Goal: Task Accomplishment & Management: Complete application form

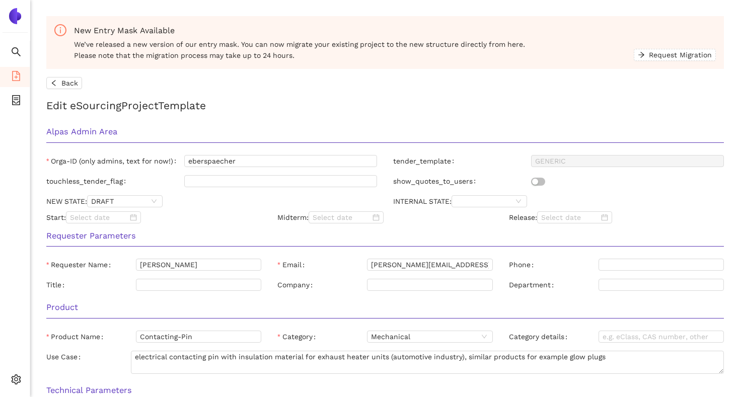
scroll to position [399, 0]
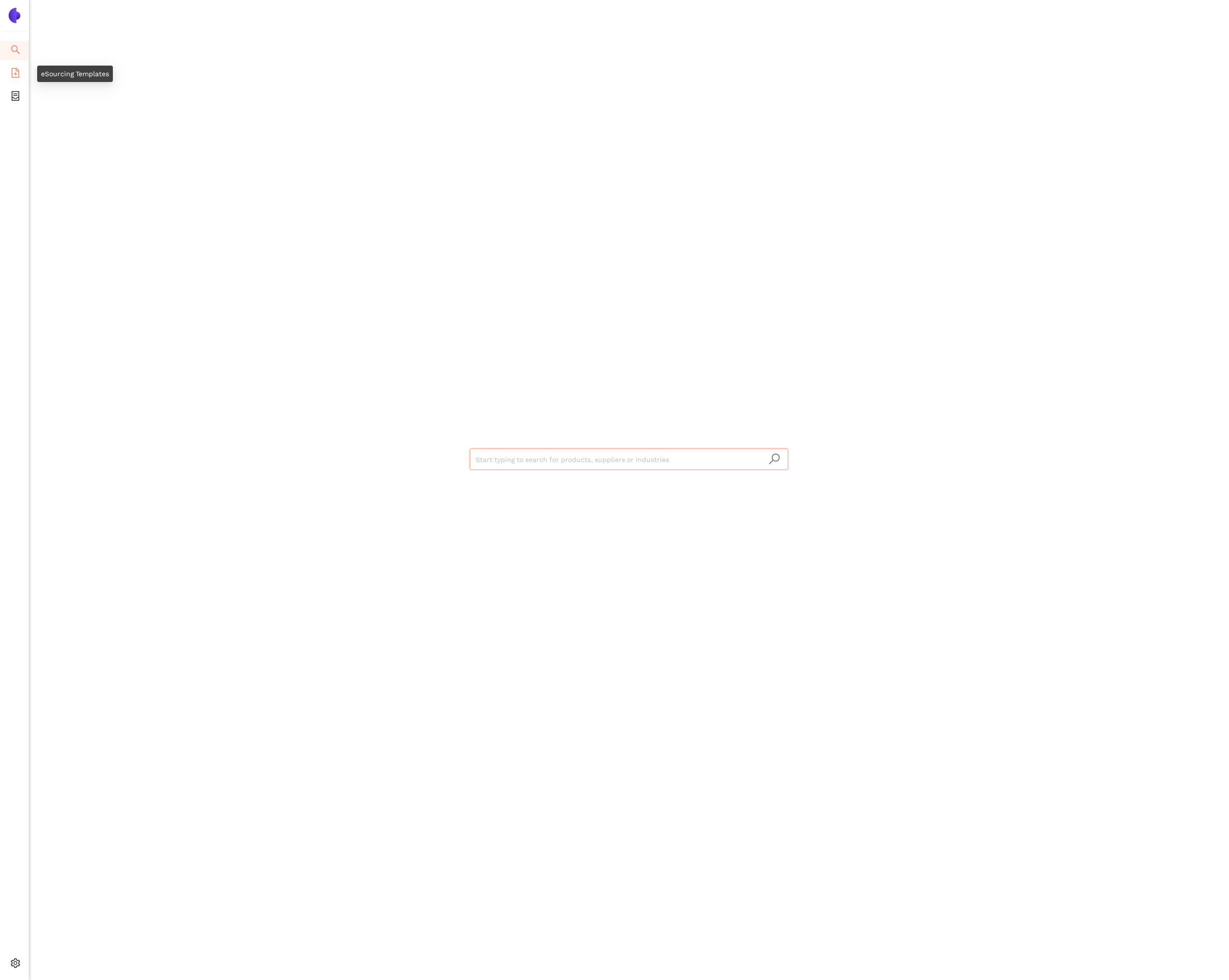
click at [20, 74] on icon "file-add" at bounding box center [15, 73] width 10 height 10
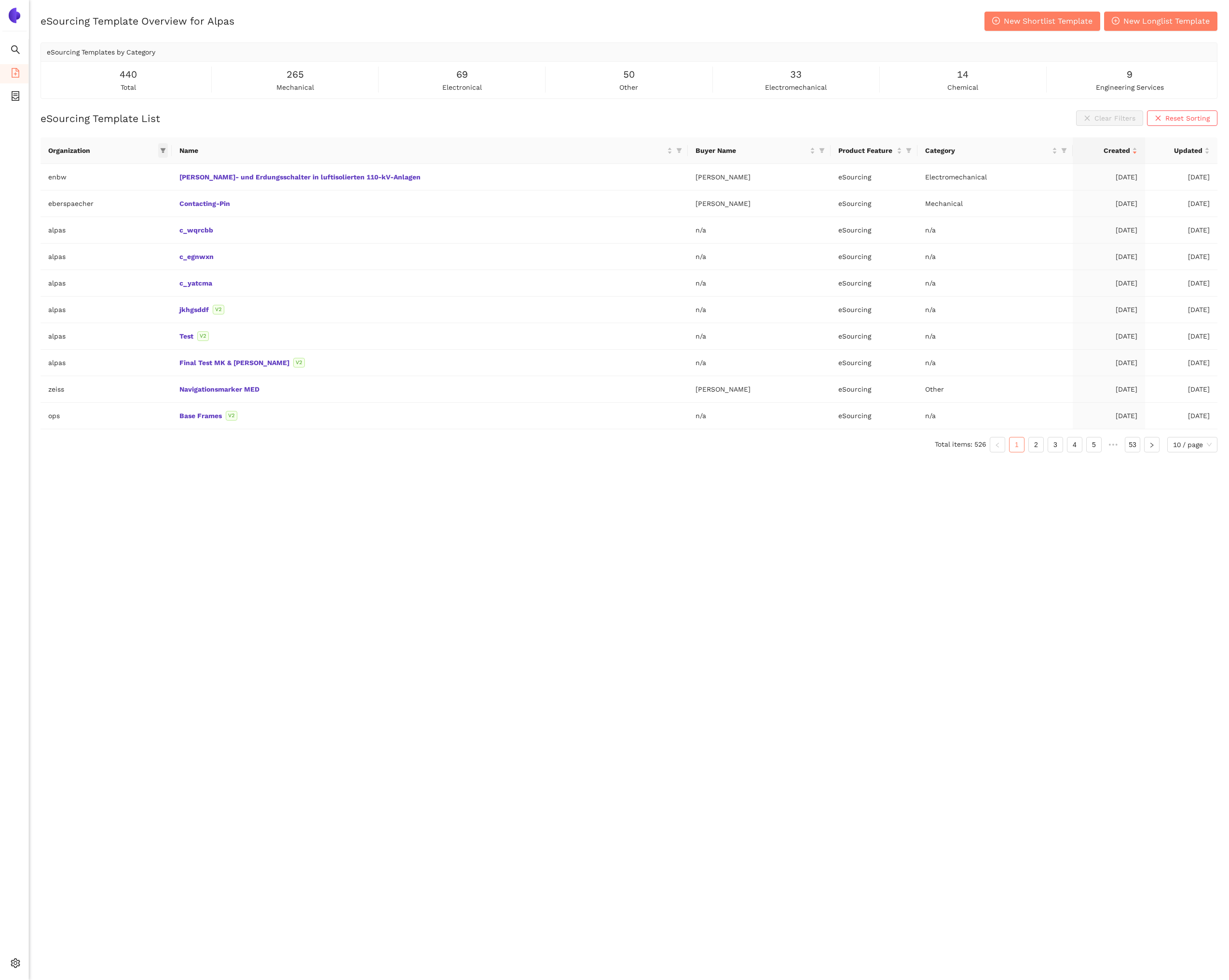
click at [166, 150] on icon "filter" at bounding box center [163, 151] width 6 height 5
click at [126, 271] on span "[PERSON_NAME]" at bounding box center [137, 270] width 96 height 11
click at [170, 317] on button "OK" at bounding box center [178, 320] width 17 height 12
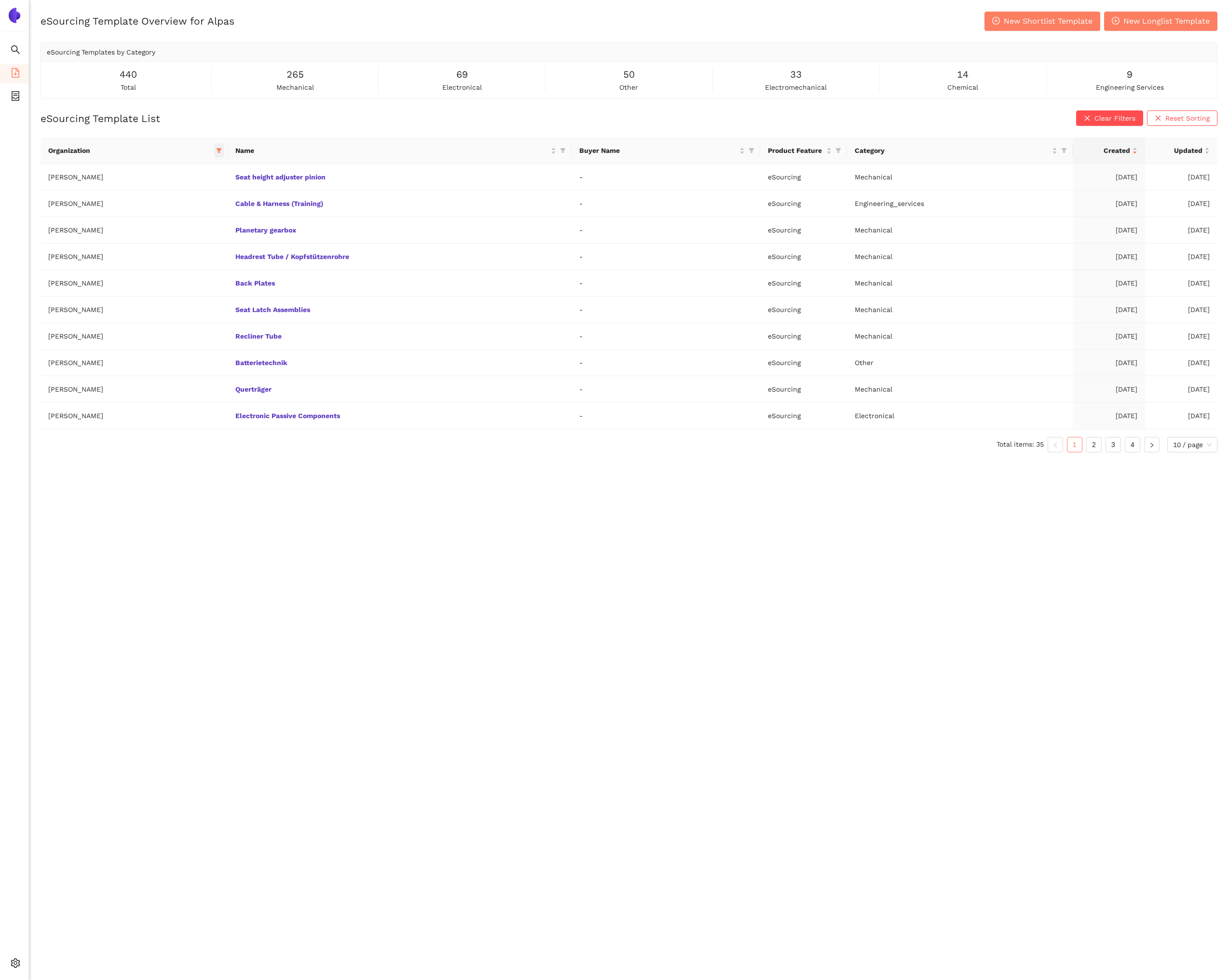
click at [216, 151] on icon "filter" at bounding box center [219, 151] width 6 height 6
click at [128, 319] on span "Reset" at bounding box center [133, 320] width 18 height 11
checkbox input "false"
click at [207, 320] on span "OK" at bounding box center [212, 320] width 10 height 11
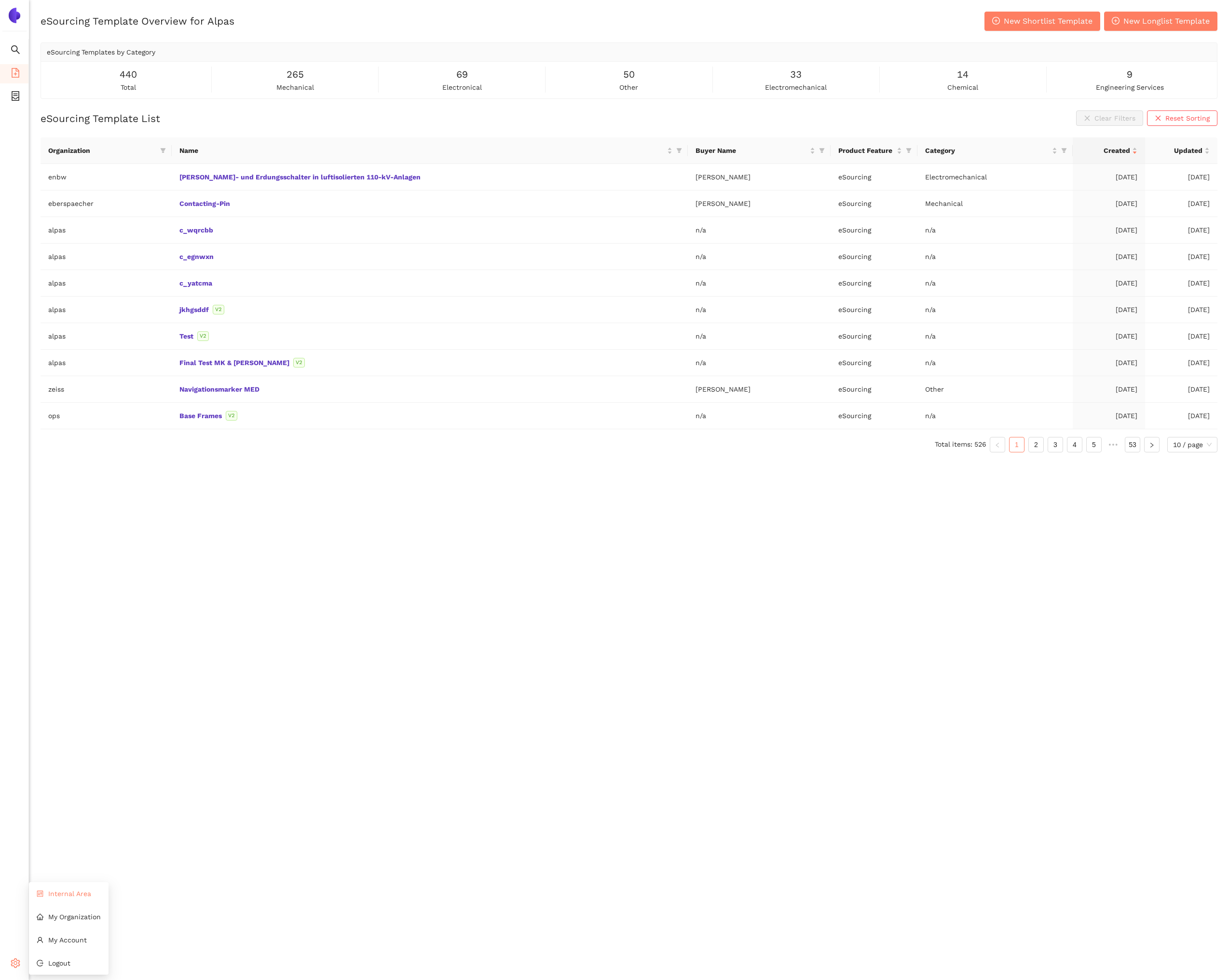
click at [52, 898] on li "Internal Area" at bounding box center [68, 894] width 80 height 19
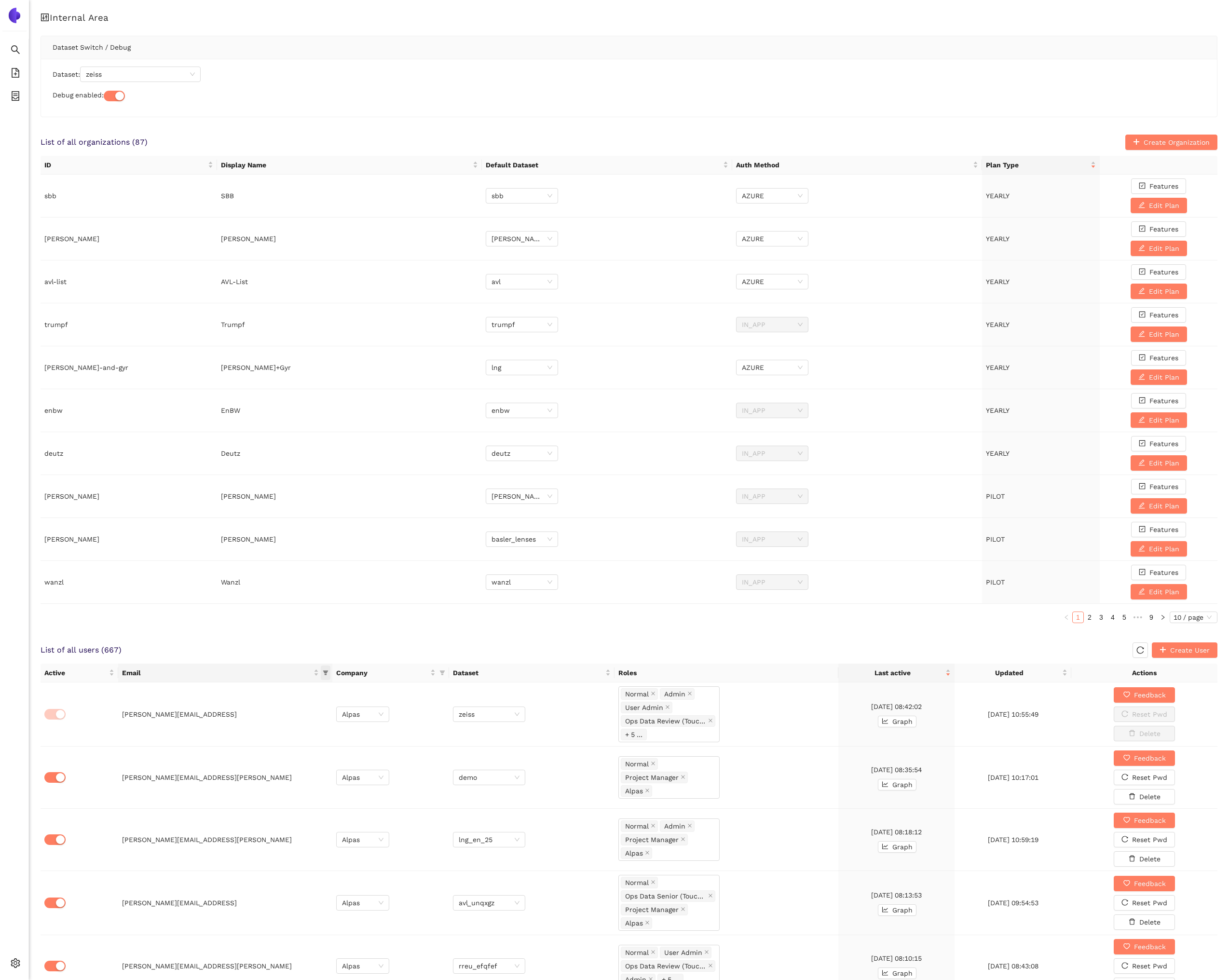
click at [328, 674] on icon "filter" at bounding box center [326, 673] width 6 height 6
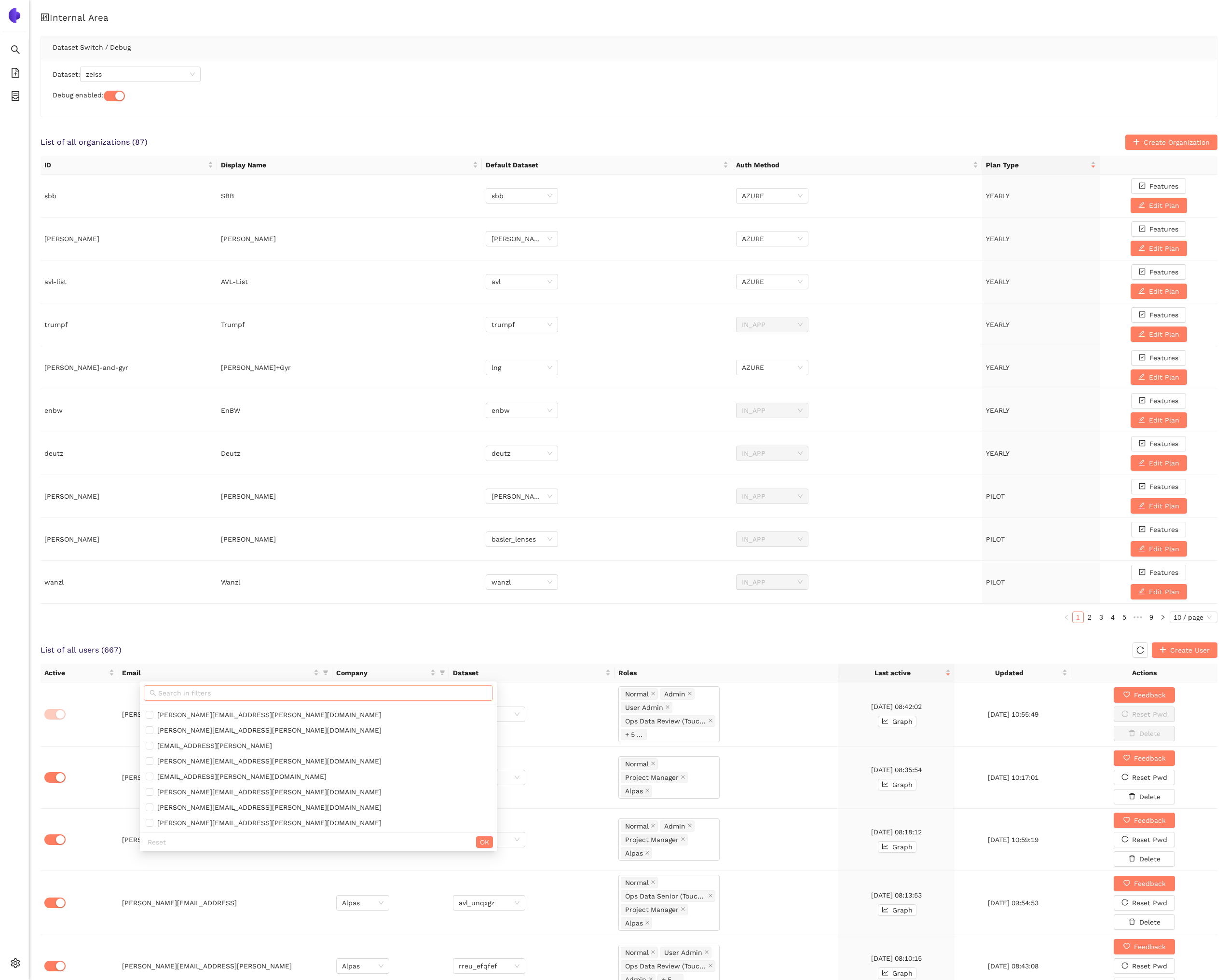
click at [267, 691] on input "text" at bounding box center [322, 692] width 329 height 11
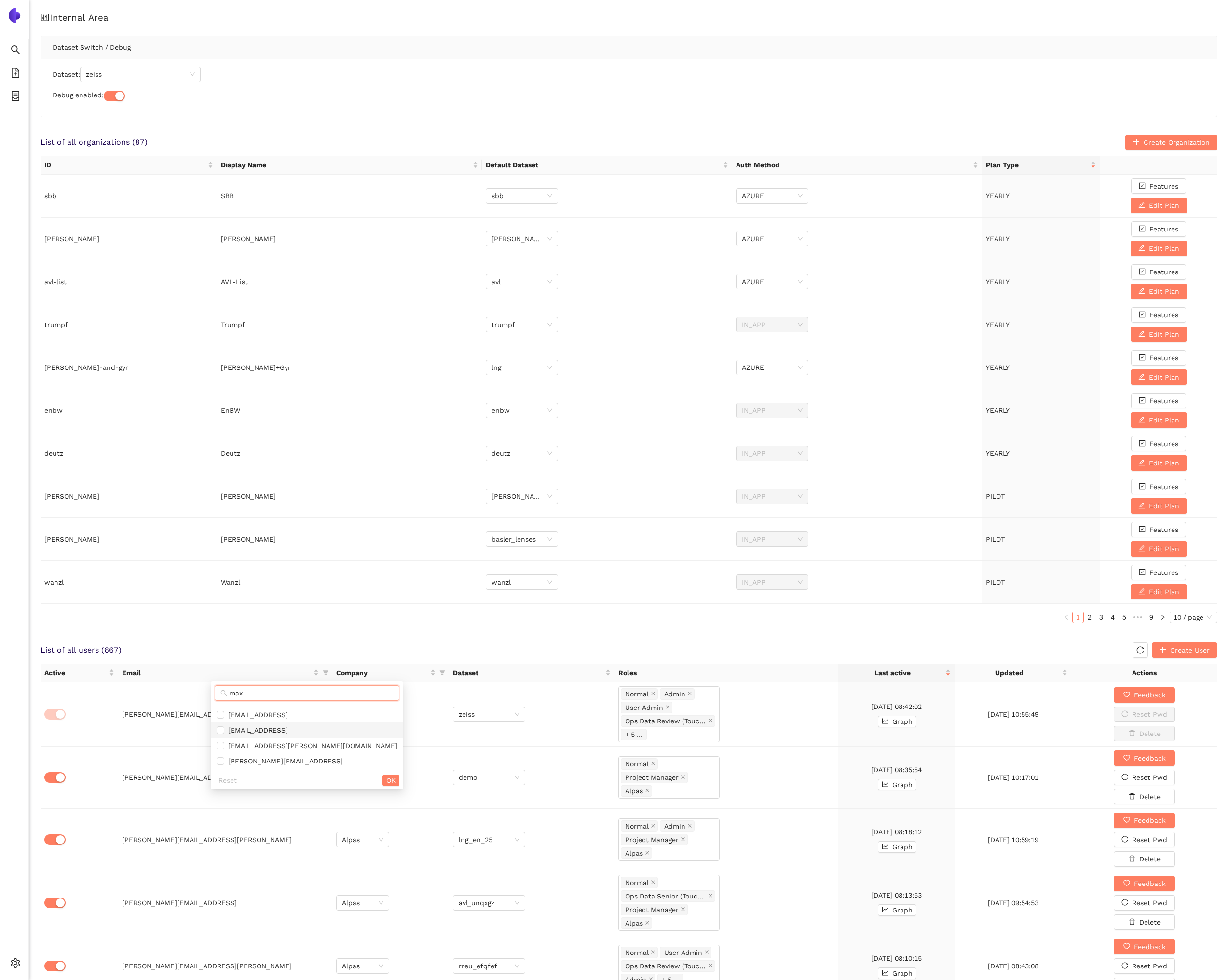
type input "max"
click at [290, 729] on span "max@alpas.ai" at bounding box center [307, 730] width 181 height 11
checkbox input "true"
click at [386, 778] on span "OK" at bounding box center [391, 781] width 10 height 11
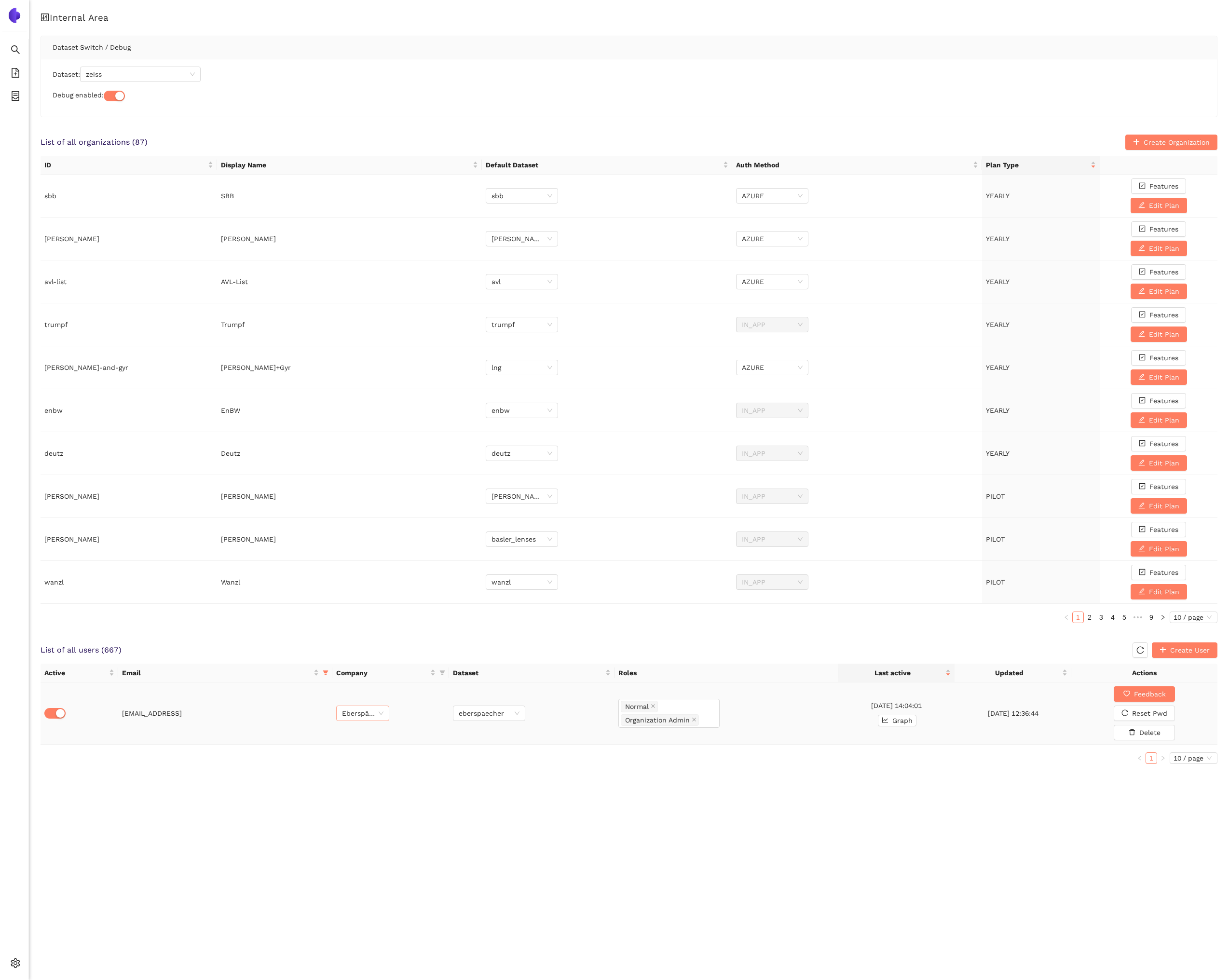
click at [357, 712] on span "Eberspächer" at bounding box center [362, 713] width 41 height 14
type input "cus"
click at [360, 732] on div "Customer" at bounding box center [361, 732] width 41 height 11
click at [471, 717] on span "eberspaecher" at bounding box center [488, 713] width 60 height 14
type input "cust"
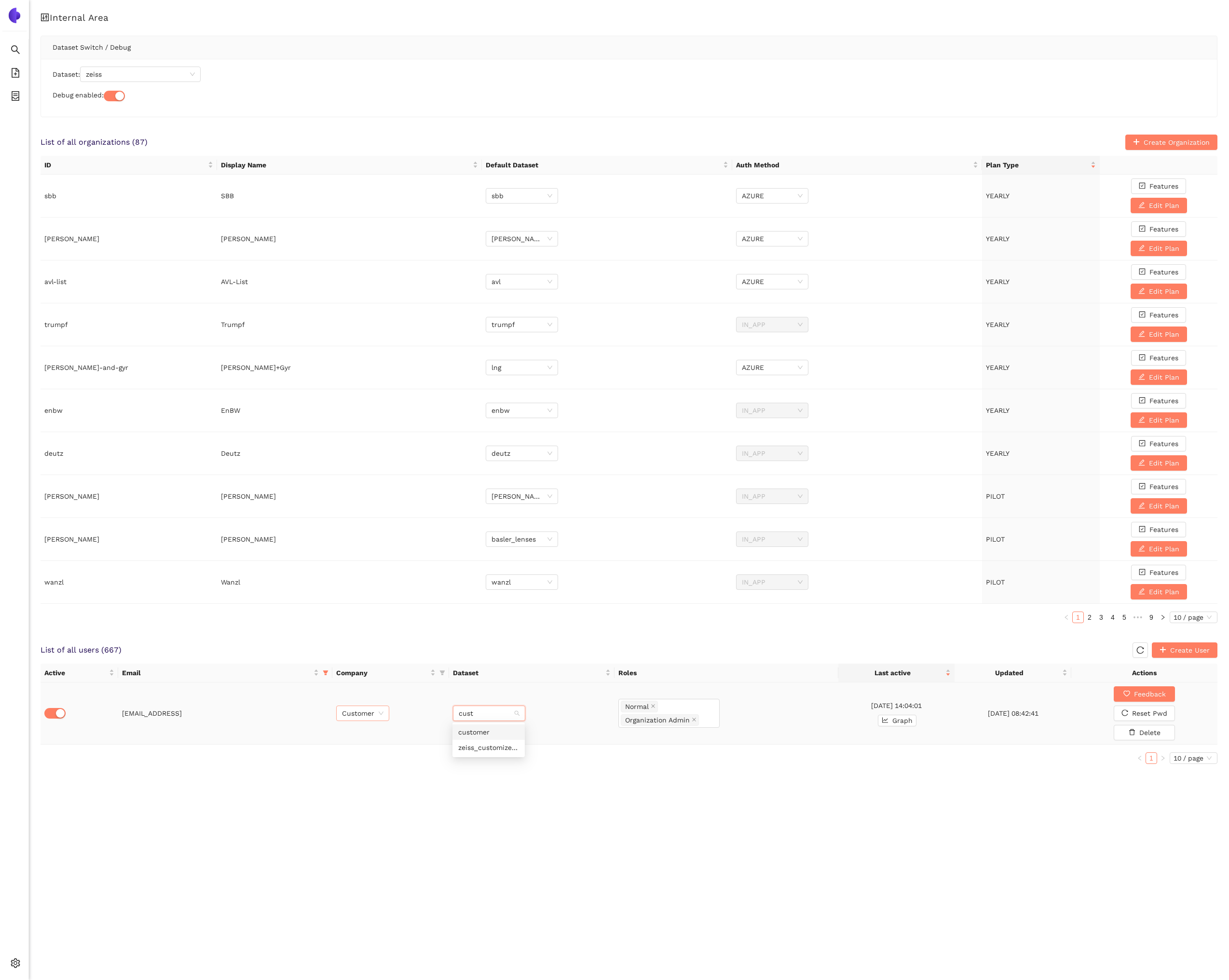
click at [470, 734] on div "customer" at bounding box center [488, 732] width 60 height 11
click at [478, 786] on div "Internal Area Dataset Switch / Debug Dataset: zeiss Debug enabled: List of all …" at bounding box center [629, 397] width 1200 height 795
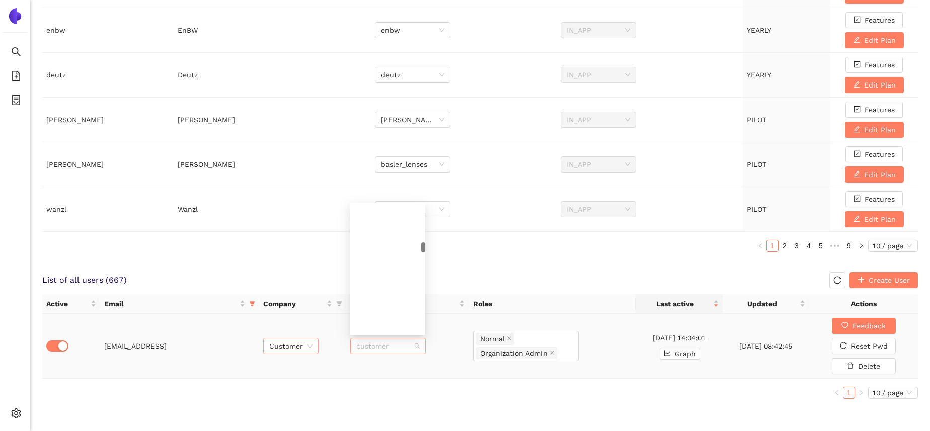
scroll to position [1960, 0]
click at [377, 346] on span "customer" at bounding box center [387, 346] width 63 height 15
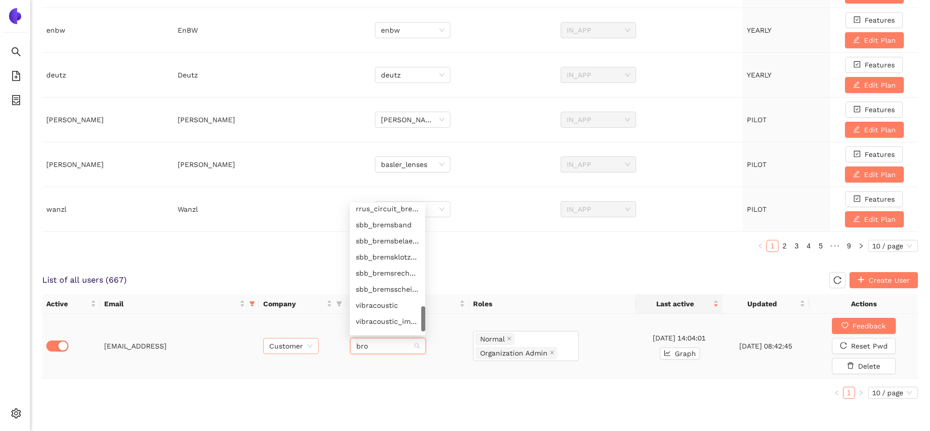
scroll to position [318, 0]
type input "[PERSON_NAME]"
click at [375, 219] on div "[PERSON_NAME]" at bounding box center [387, 213] width 75 height 16
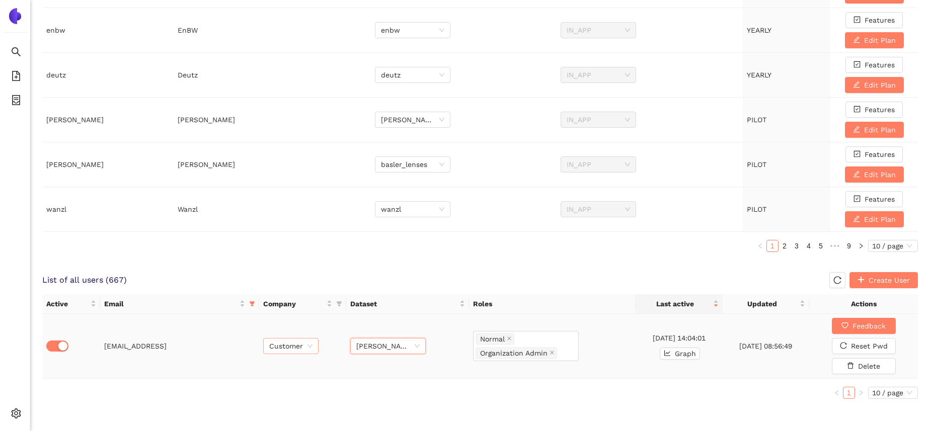
click at [280, 348] on span "Customer" at bounding box center [290, 346] width 43 height 15
type input "[PERSON_NAME]"
click at [287, 365] on div "Brose" at bounding box center [290, 365] width 43 height 11
click at [281, 346] on span "Brose" at bounding box center [290, 346] width 43 height 15
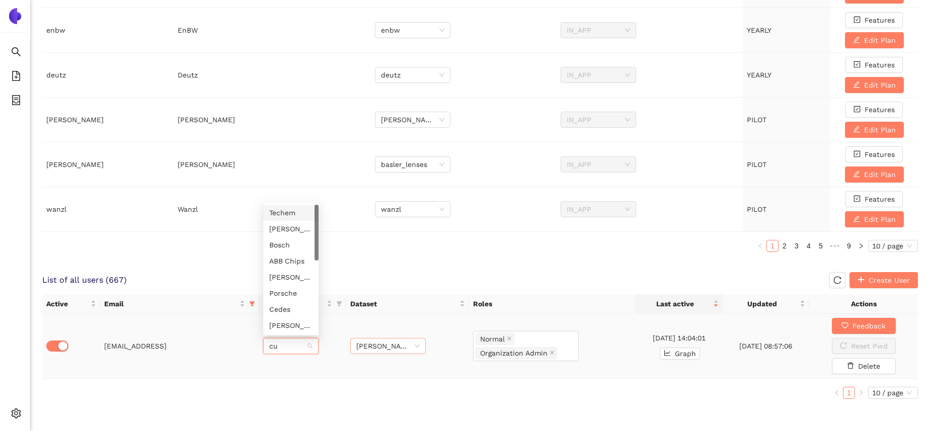
type input "cus"
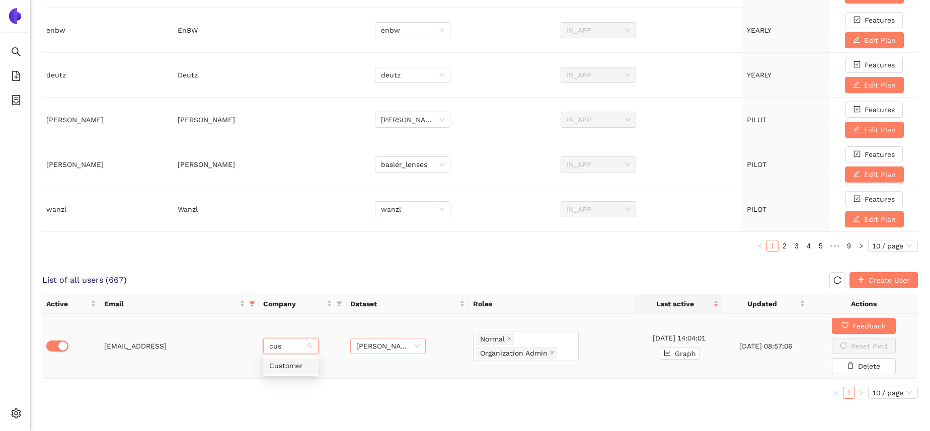
click at [300, 368] on div "Customer" at bounding box center [290, 365] width 43 height 11
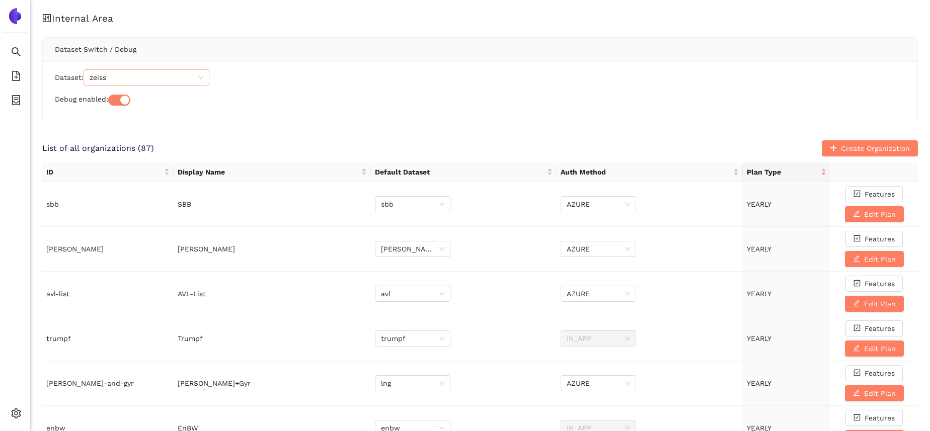
click at [129, 79] on span "zeiss" at bounding box center [147, 77] width 114 height 15
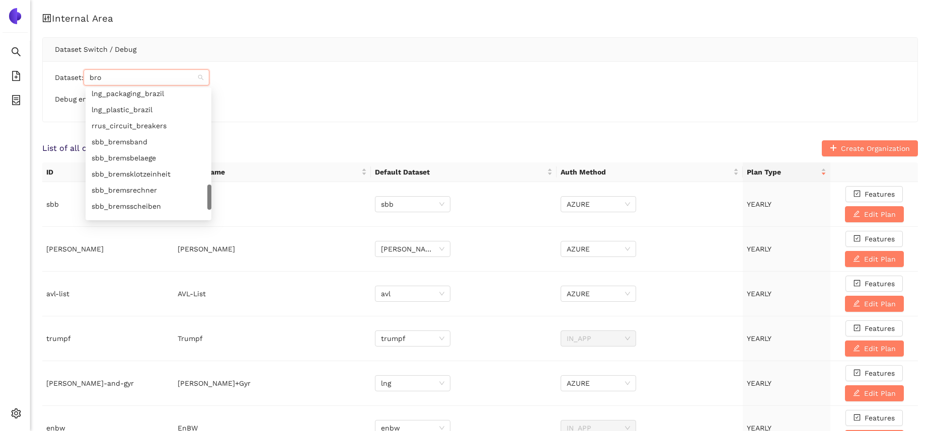
scroll to position [294, 0]
type input "[PERSON_NAME]"
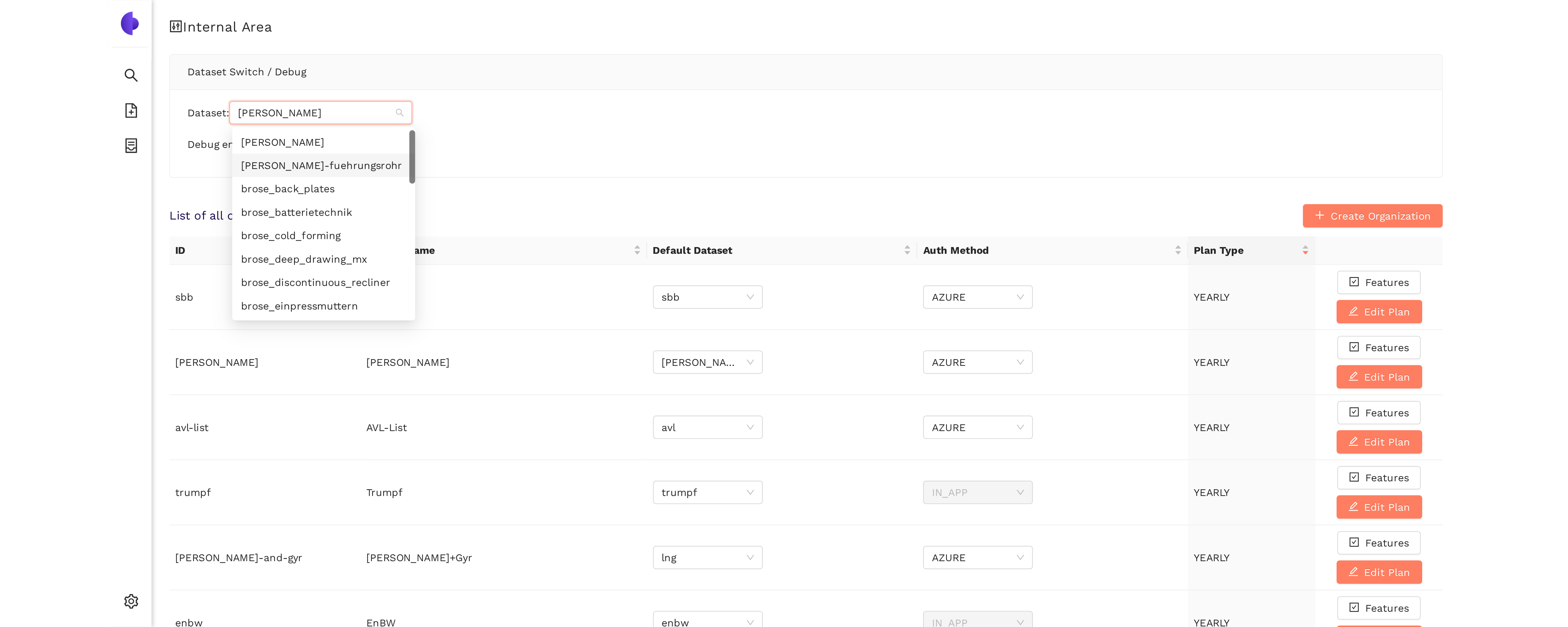
scroll to position [0, 0]
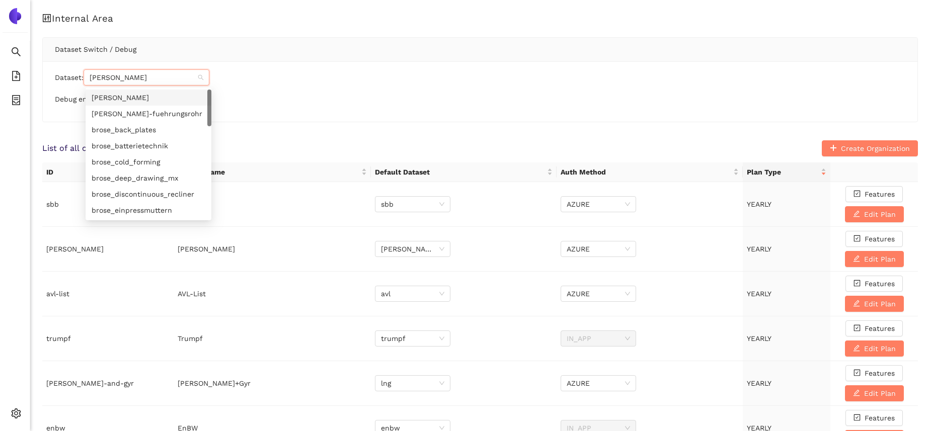
click at [138, 103] on div "[PERSON_NAME]" at bounding box center [149, 97] width 114 height 11
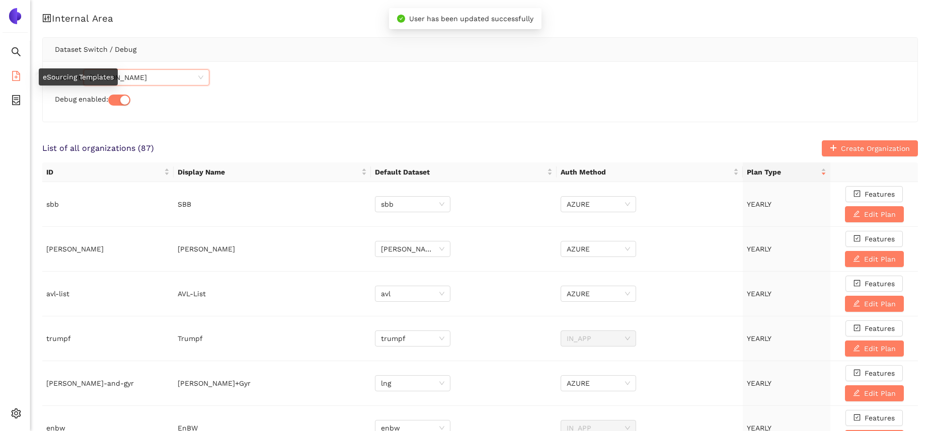
click at [21, 74] on li "eSourcing Templates" at bounding box center [15, 77] width 30 height 20
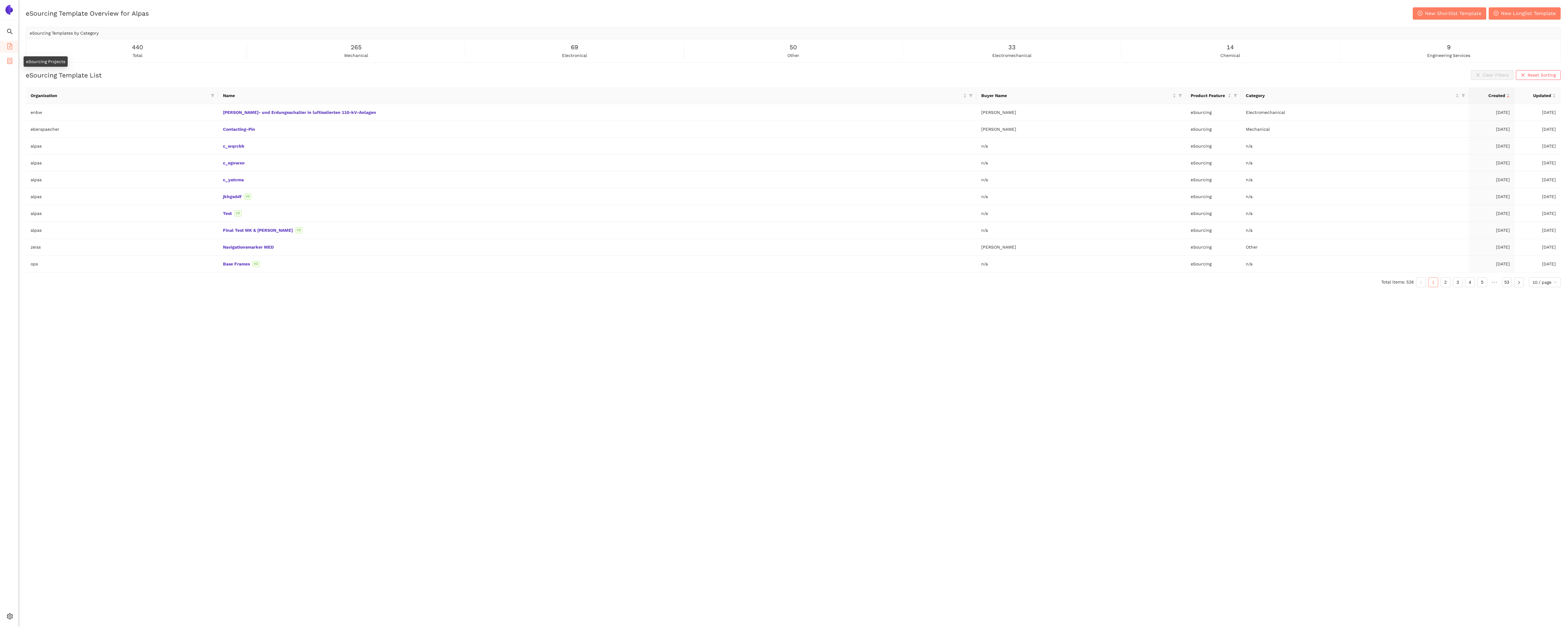
click at [15, 63] on li "eSourcing Projects" at bounding box center [9, 61] width 18 height 12
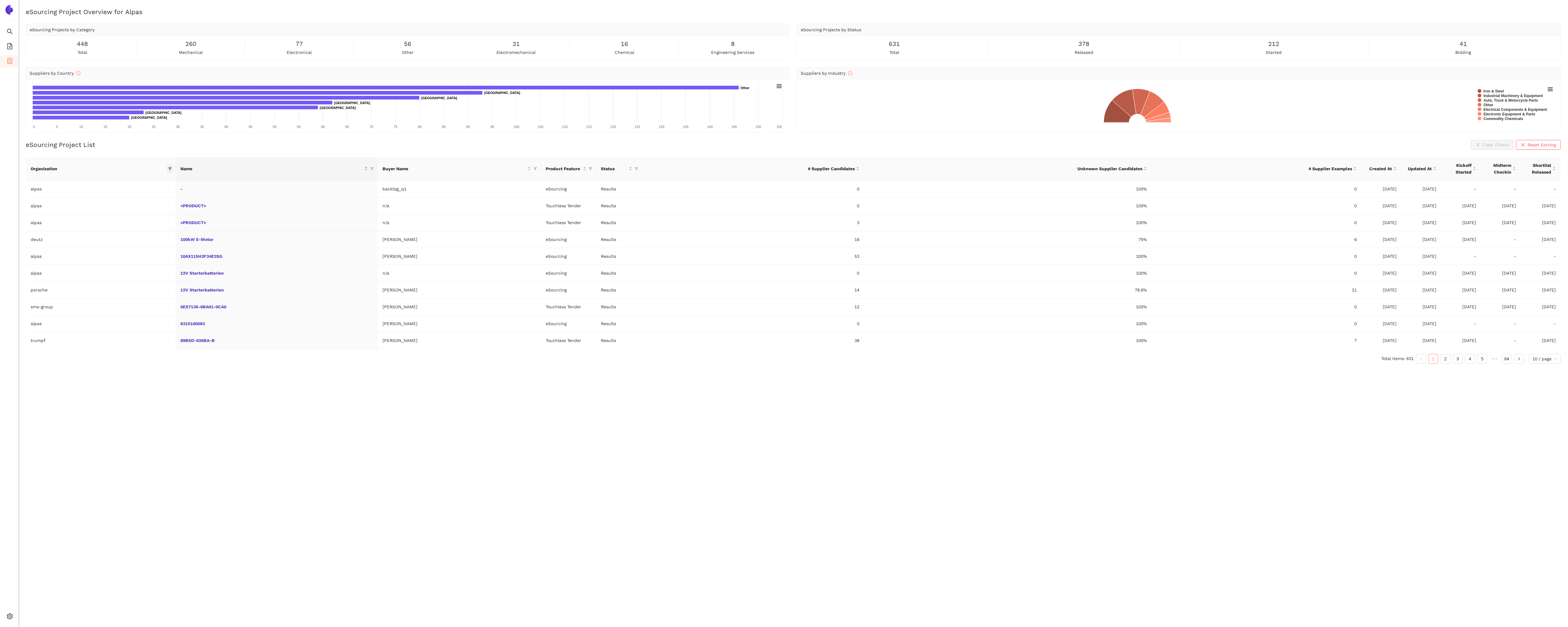
click at [172, 170] on span at bounding box center [170, 169] width 6 height 9
click at [162, 181] on input "text" at bounding box center [151, 181] width 54 height 7
type input "cu"
drag, startPoint x: 149, startPoint y: 194, endPoint x: 152, endPoint y: 195, distance: 3.2
click at [149, 194] on span "customer" at bounding box center [143, 195] width 54 height 7
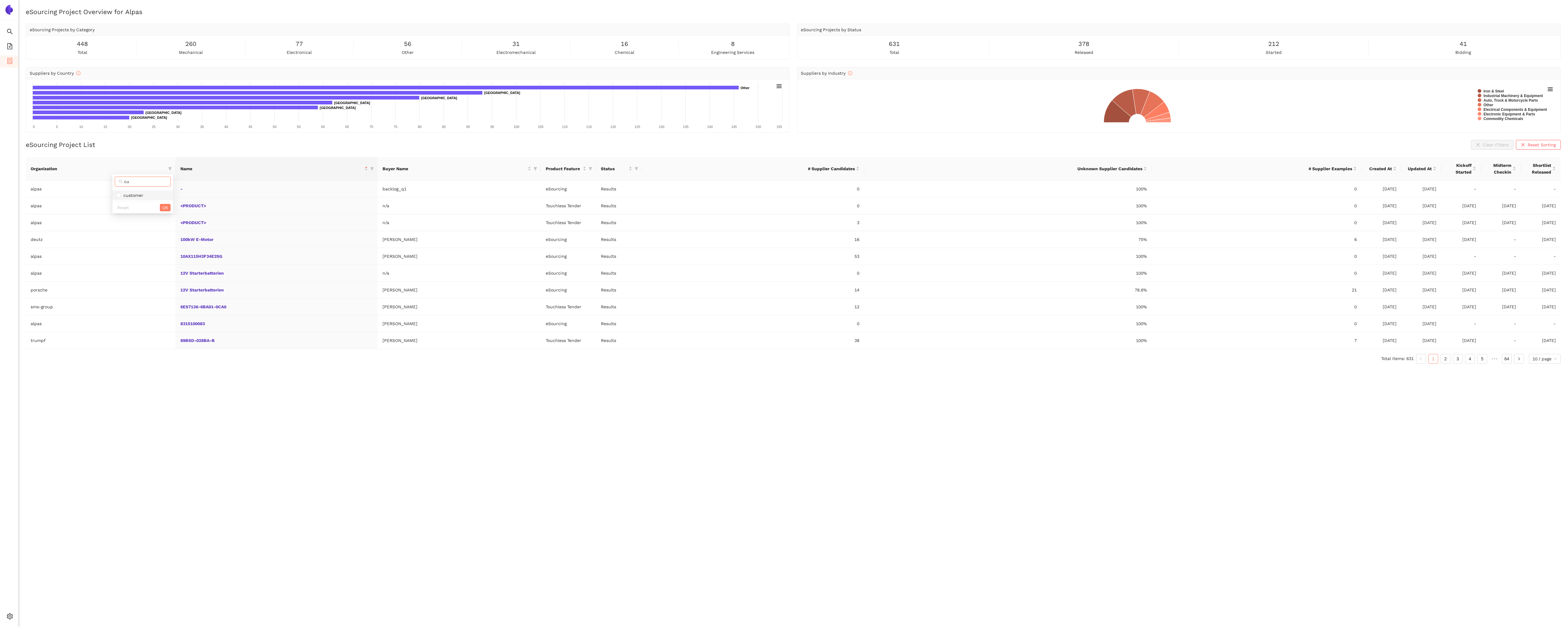
checkbox input "true"
click at [161, 209] on button "OK" at bounding box center [166, 208] width 11 height 7
click at [0, 0] on link "Turned Parts" at bounding box center [0, 0] width 0 height 0
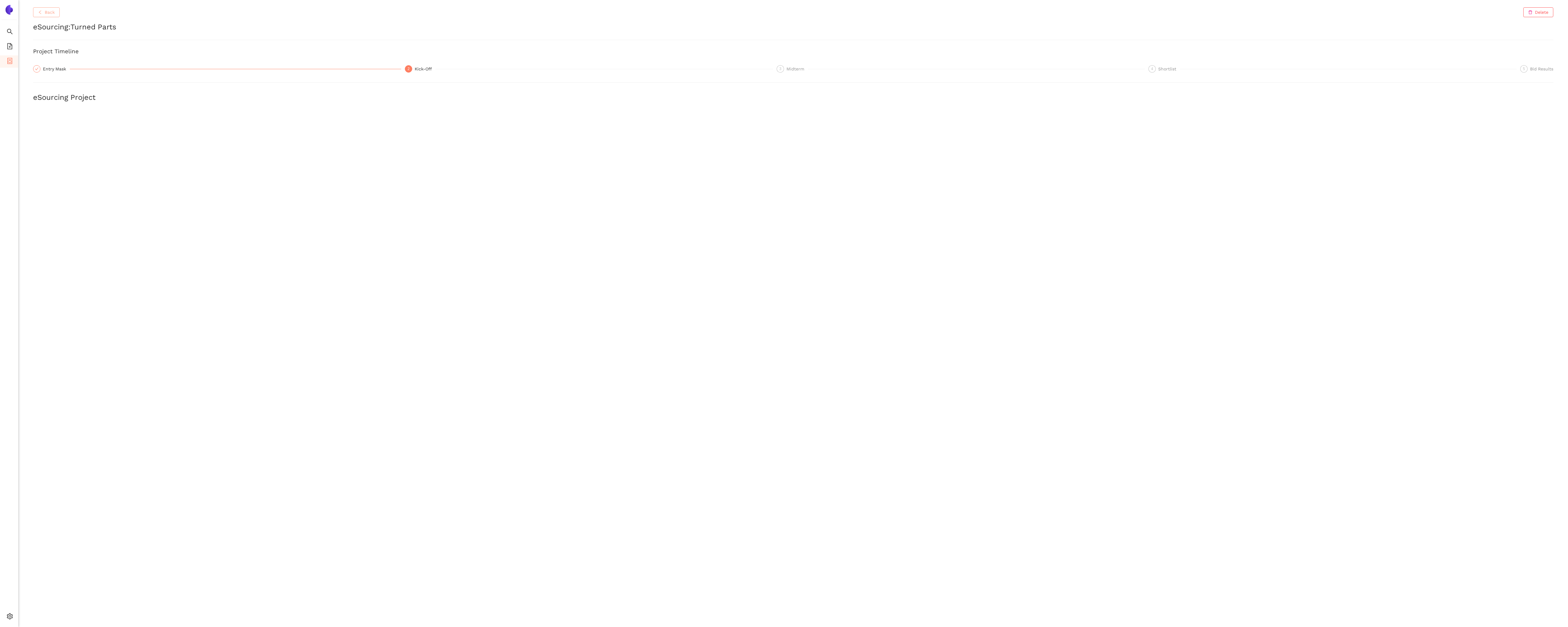
click at [42, 15] on button "Back" at bounding box center [46, 12] width 27 height 10
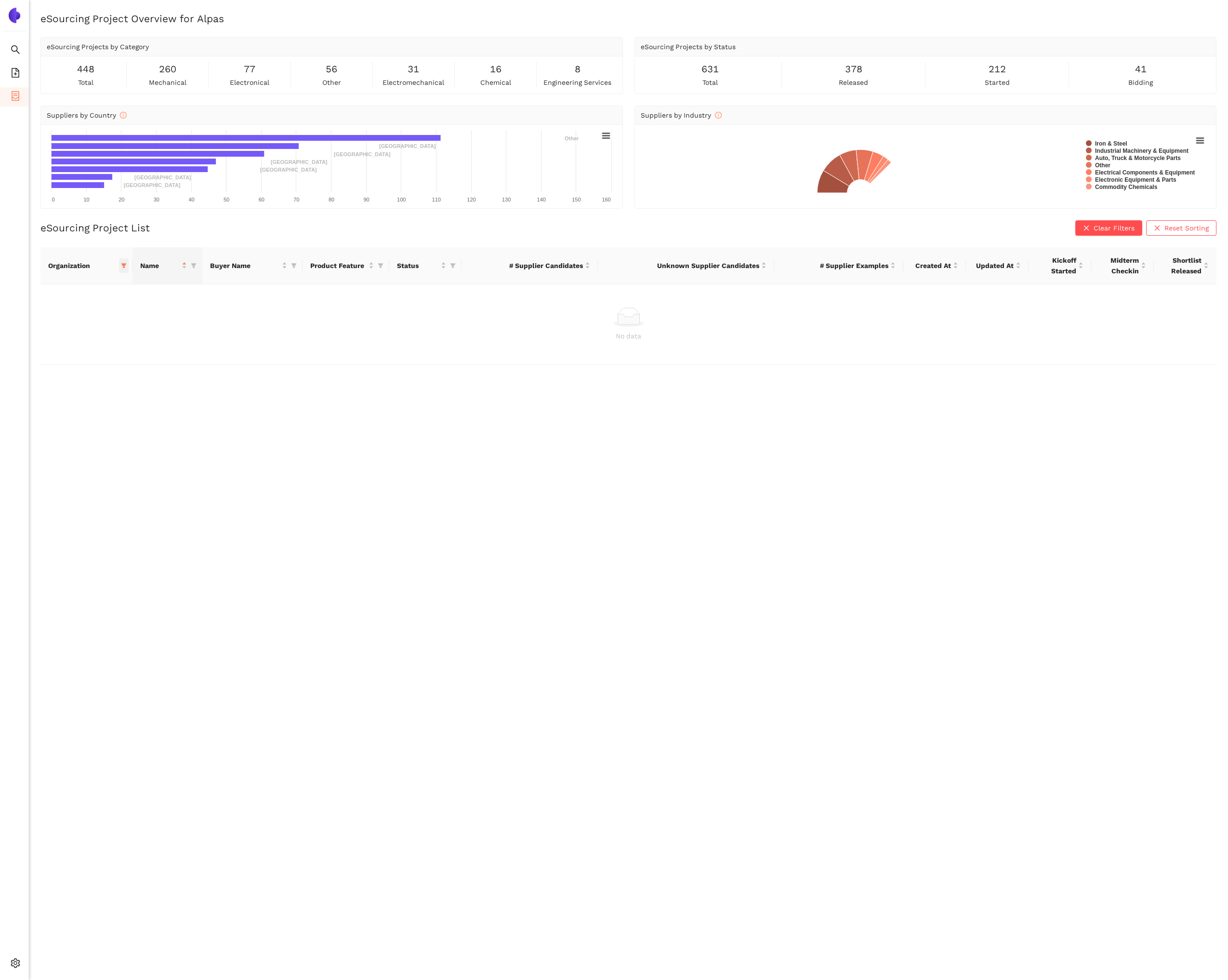
click at [125, 268] on span at bounding box center [124, 265] width 10 height 14
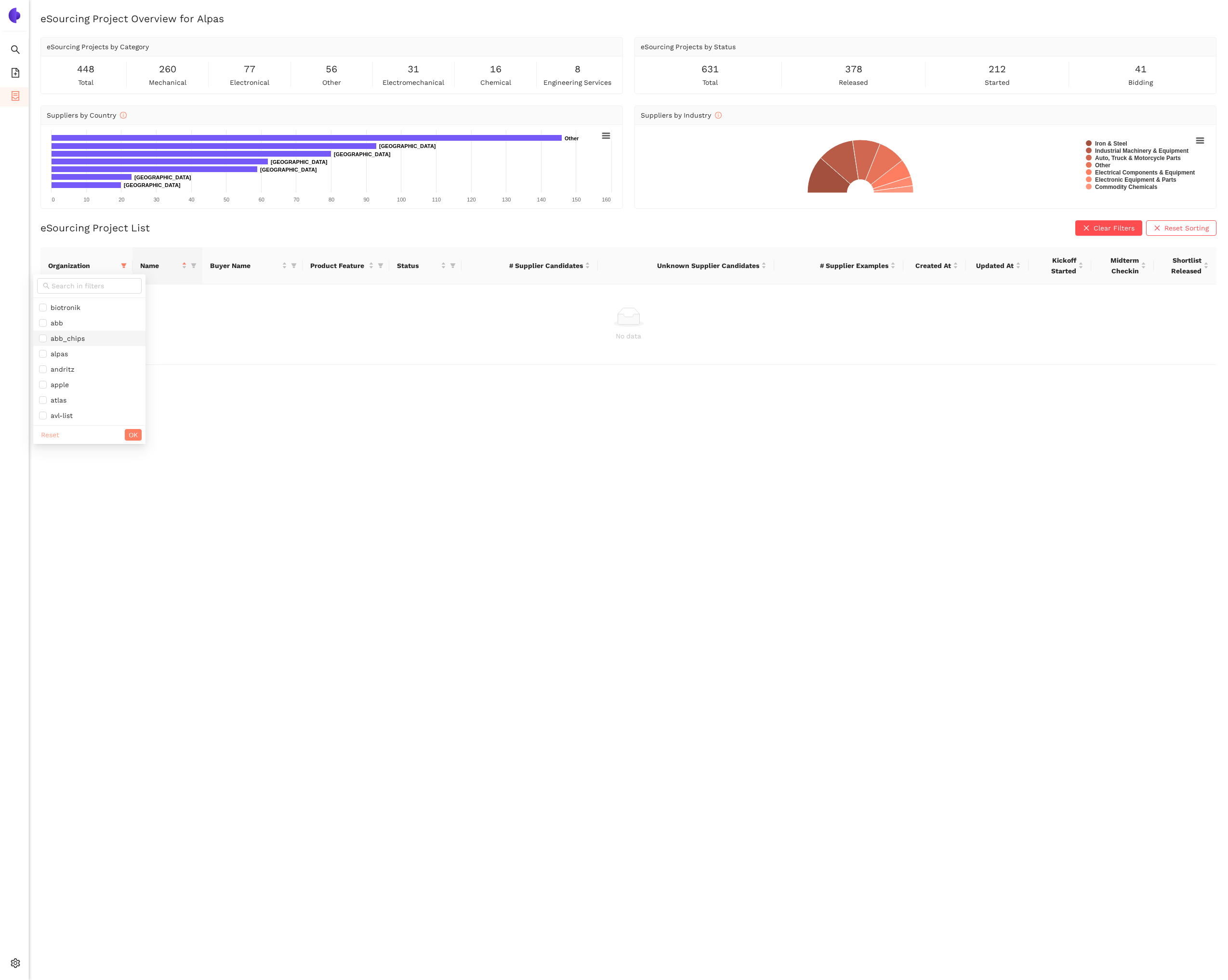
drag, startPoint x: 51, startPoint y: 434, endPoint x: 62, endPoint y: 342, distance: 92.7
click at [52, 432] on span "Reset" at bounding box center [50, 434] width 18 height 11
click at [74, 286] on input "text" at bounding box center [94, 285] width 84 height 11
type input "br"
click at [71, 304] on span "[PERSON_NAME]" at bounding box center [81, 307] width 84 height 11
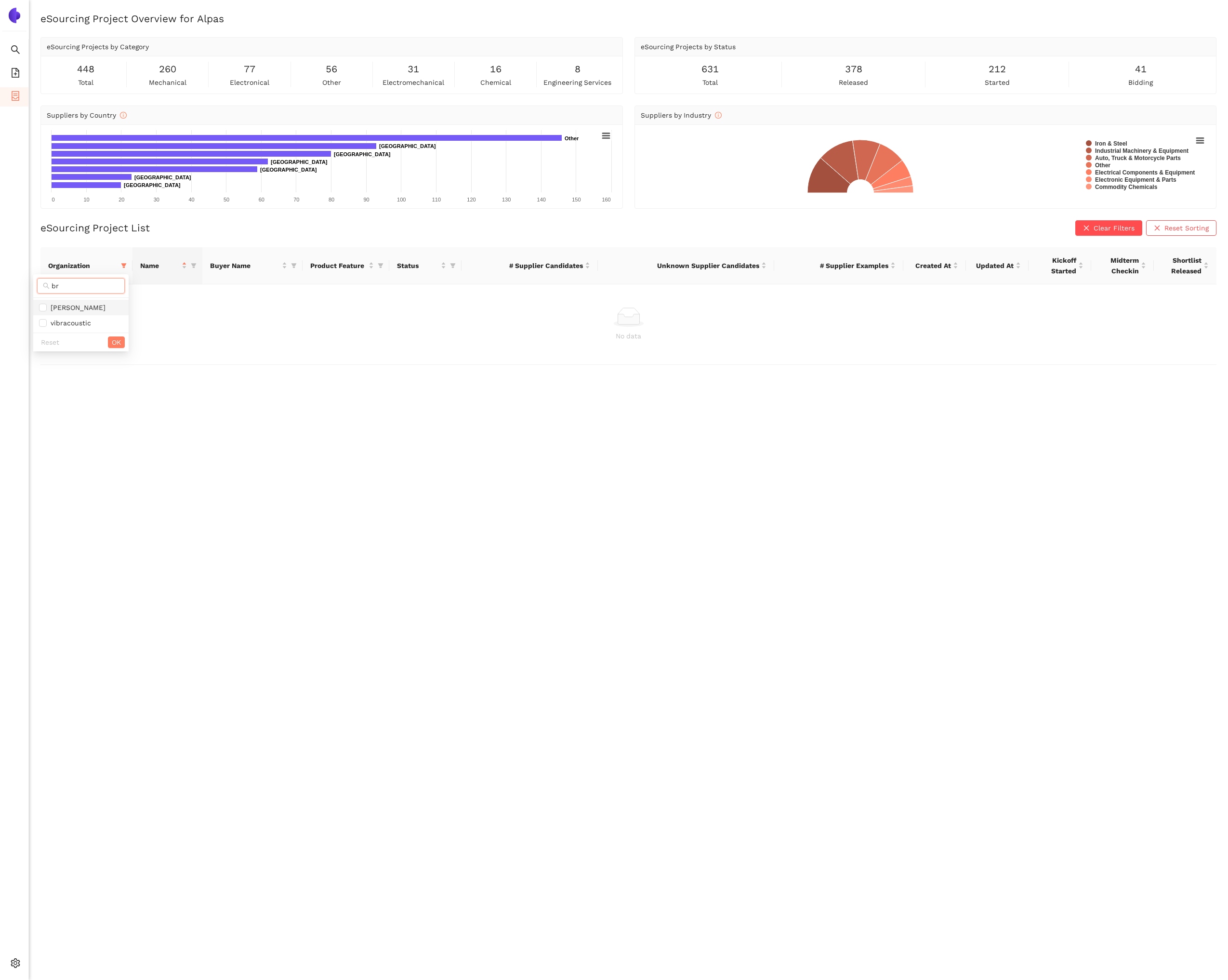
checkbox input "true"
click at [112, 339] on span "OK" at bounding box center [117, 342] width 10 height 11
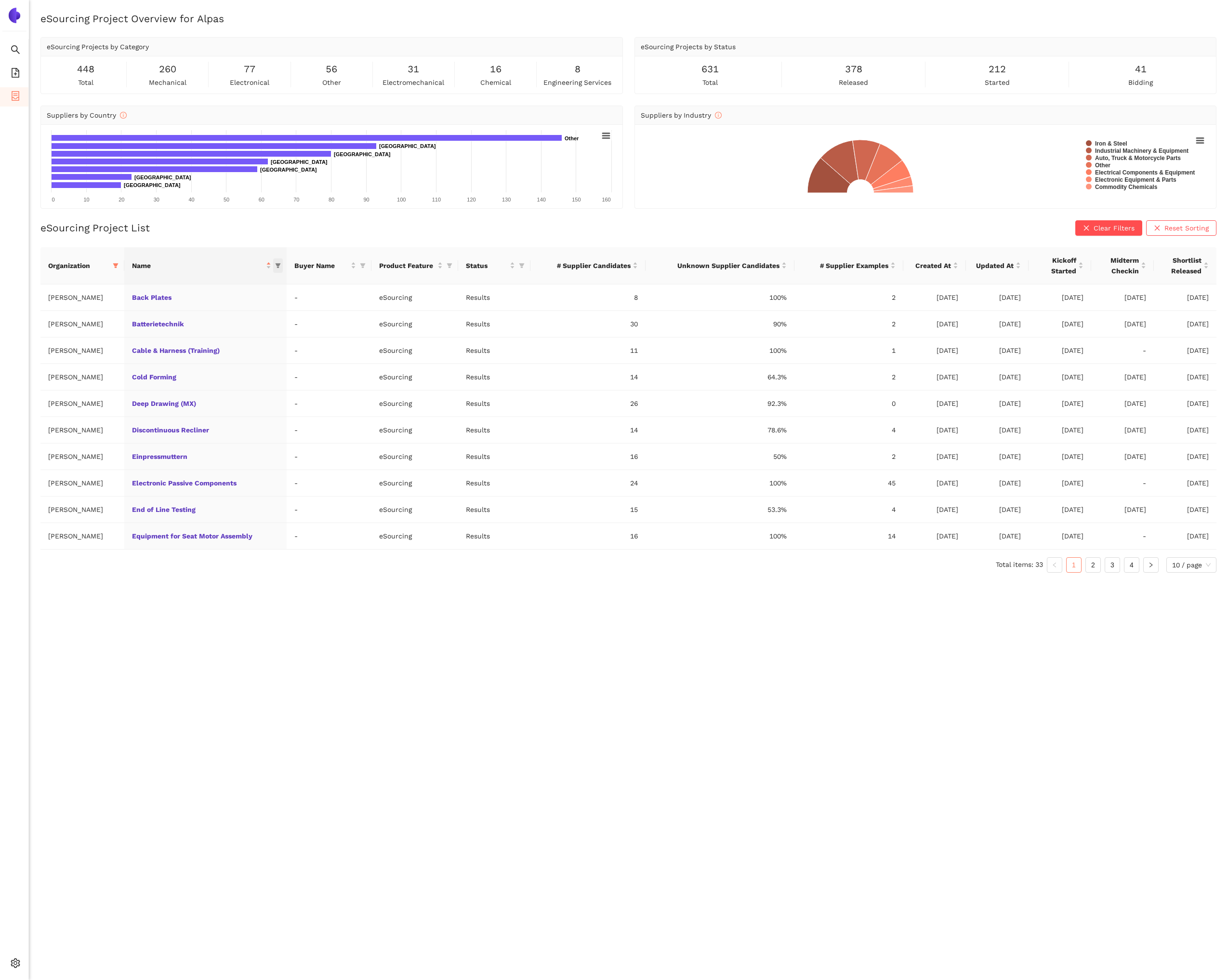
click at [276, 264] on icon "filter" at bounding box center [279, 265] width 6 height 5
click at [300, 284] on input "text" at bounding box center [485, 285] width 393 height 11
type input "turn"
drag, startPoint x: 247, startPoint y: 323, endPoint x: 258, endPoint y: 342, distance: 22.0
click at [247, 323] on span "Turned Parts" at bounding box center [177, 323] width 195 height 11
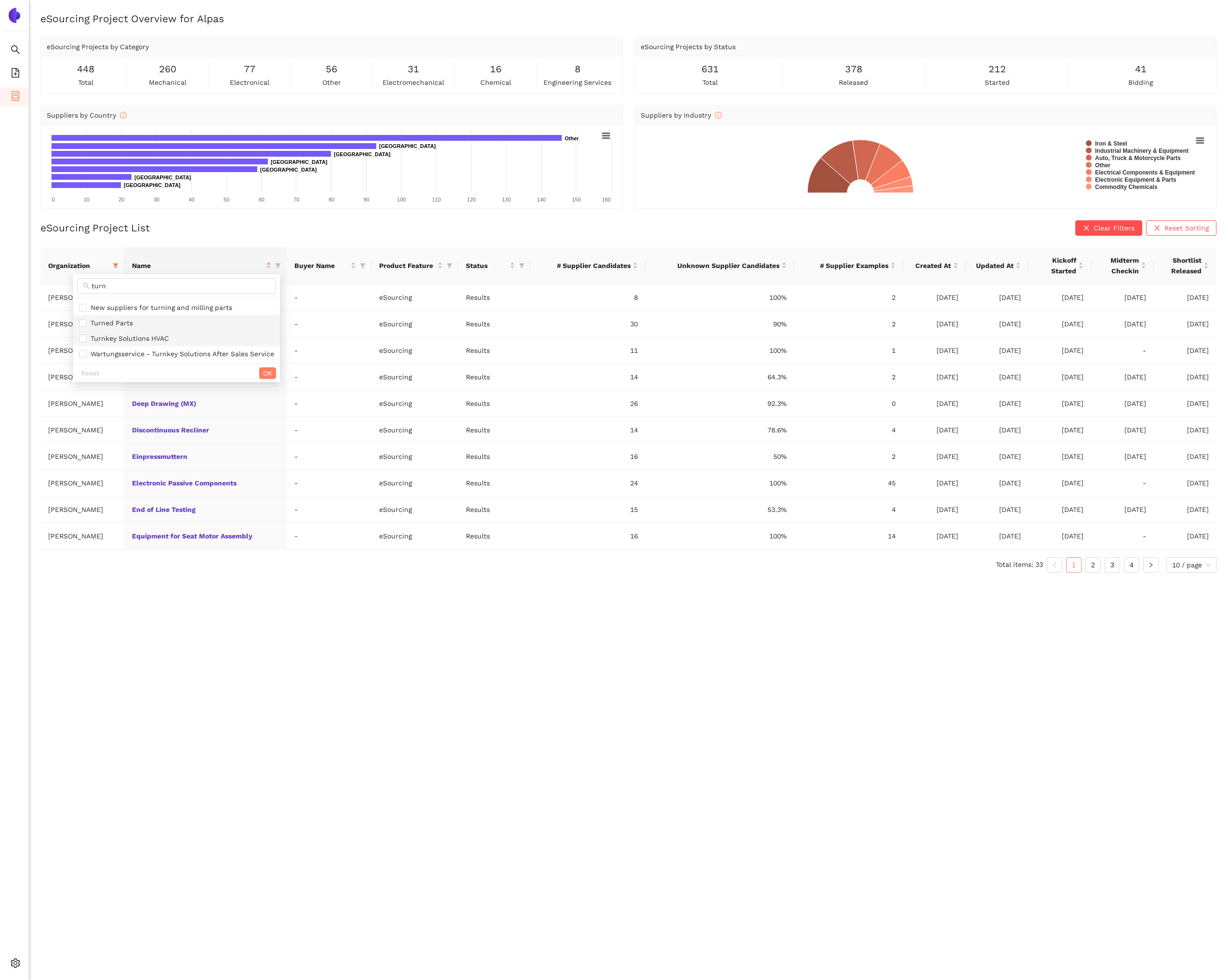
checkbox input "true"
click at [270, 368] on span "OK" at bounding box center [268, 373] width 10 height 11
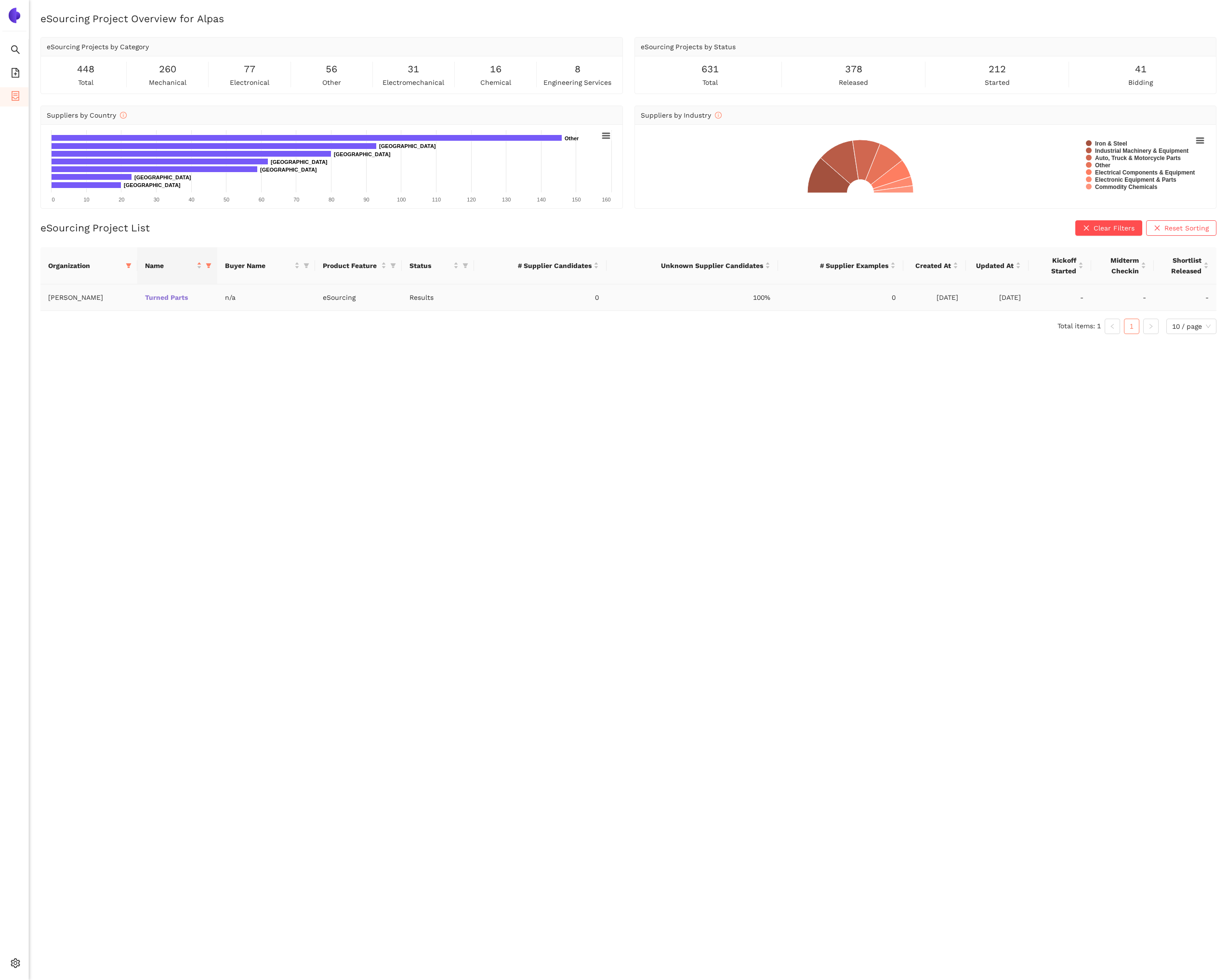
click at [0, 0] on link "Turned Parts" at bounding box center [0, 0] width 0 height 0
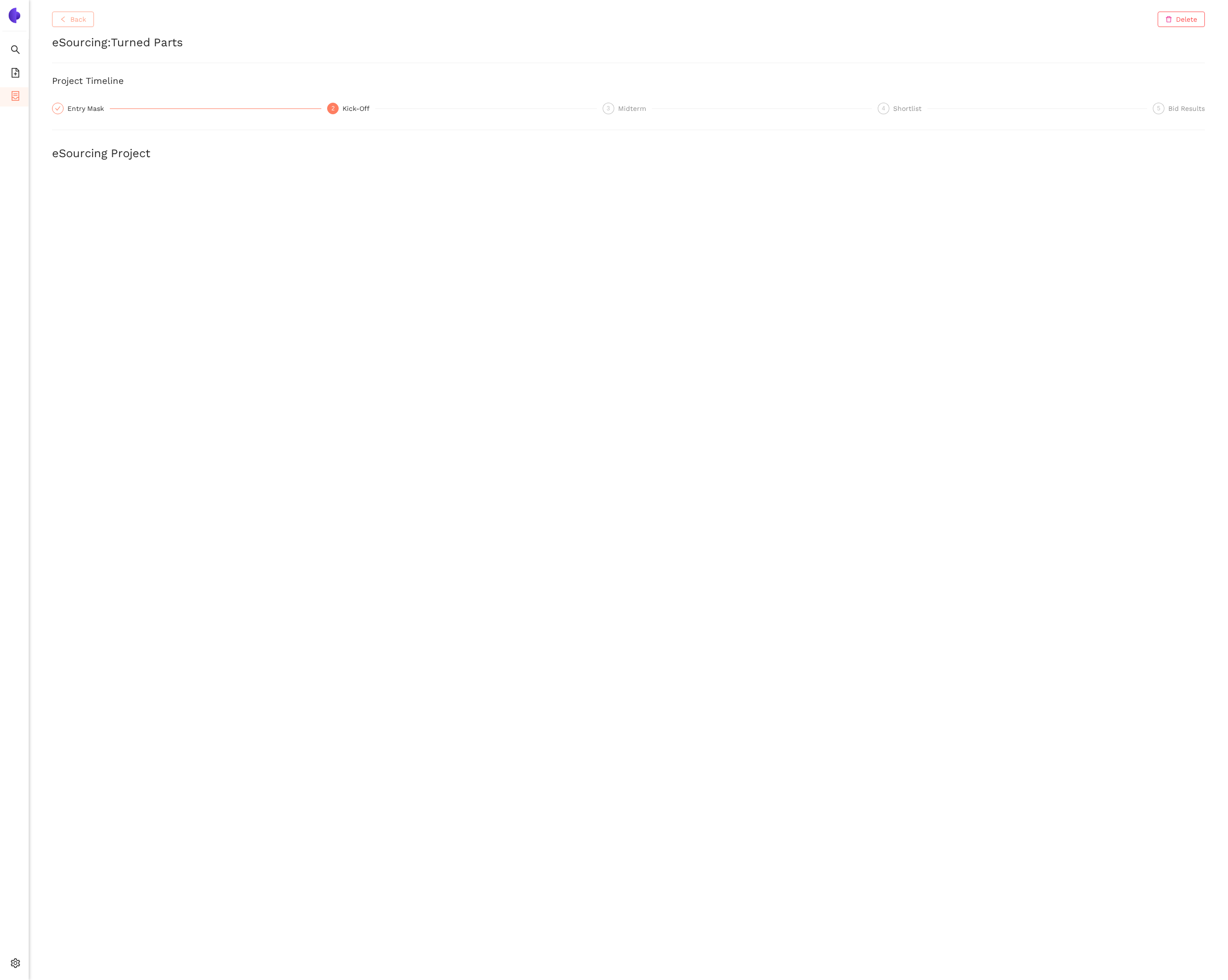
click at [74, 20] on span "Back" at bounding box center [78, 19] width 16 height 11
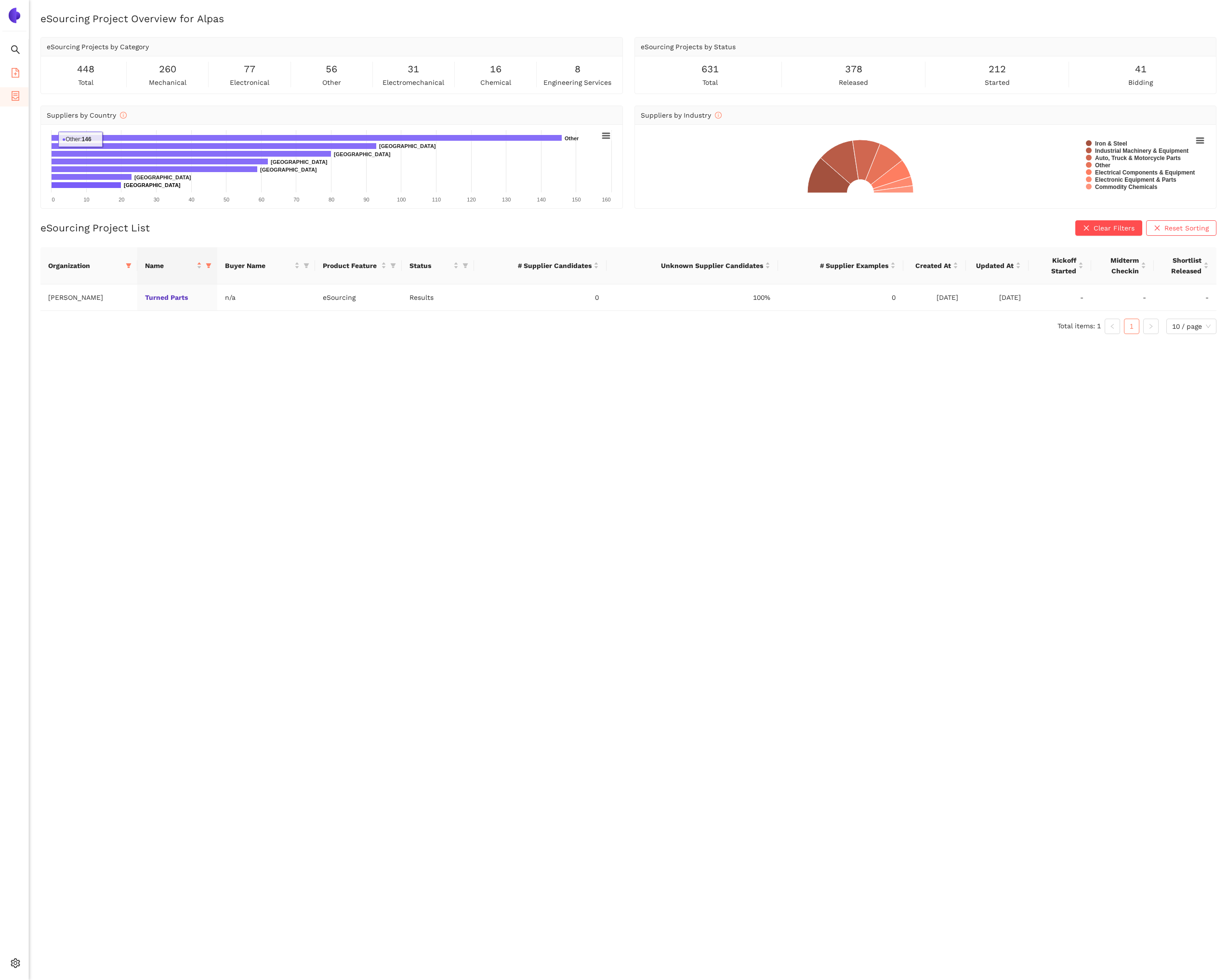
click at [22, 76] on li "eSourcing Templates" at bounding box center [14, 74] width 29 height 19
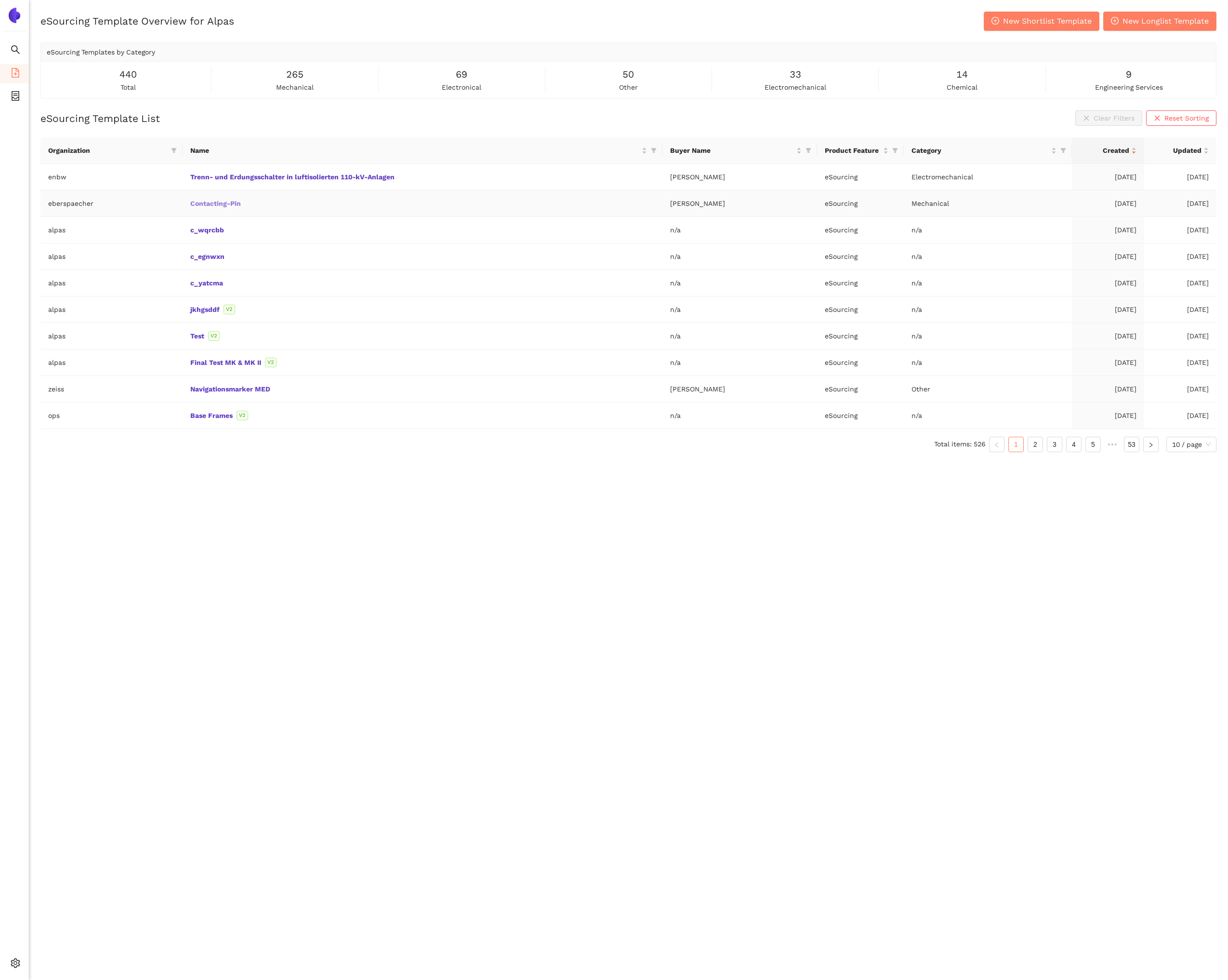
click at [0, 0] on link "Contacting-Pin" at bounding box center [0, 0] width 0 height 0
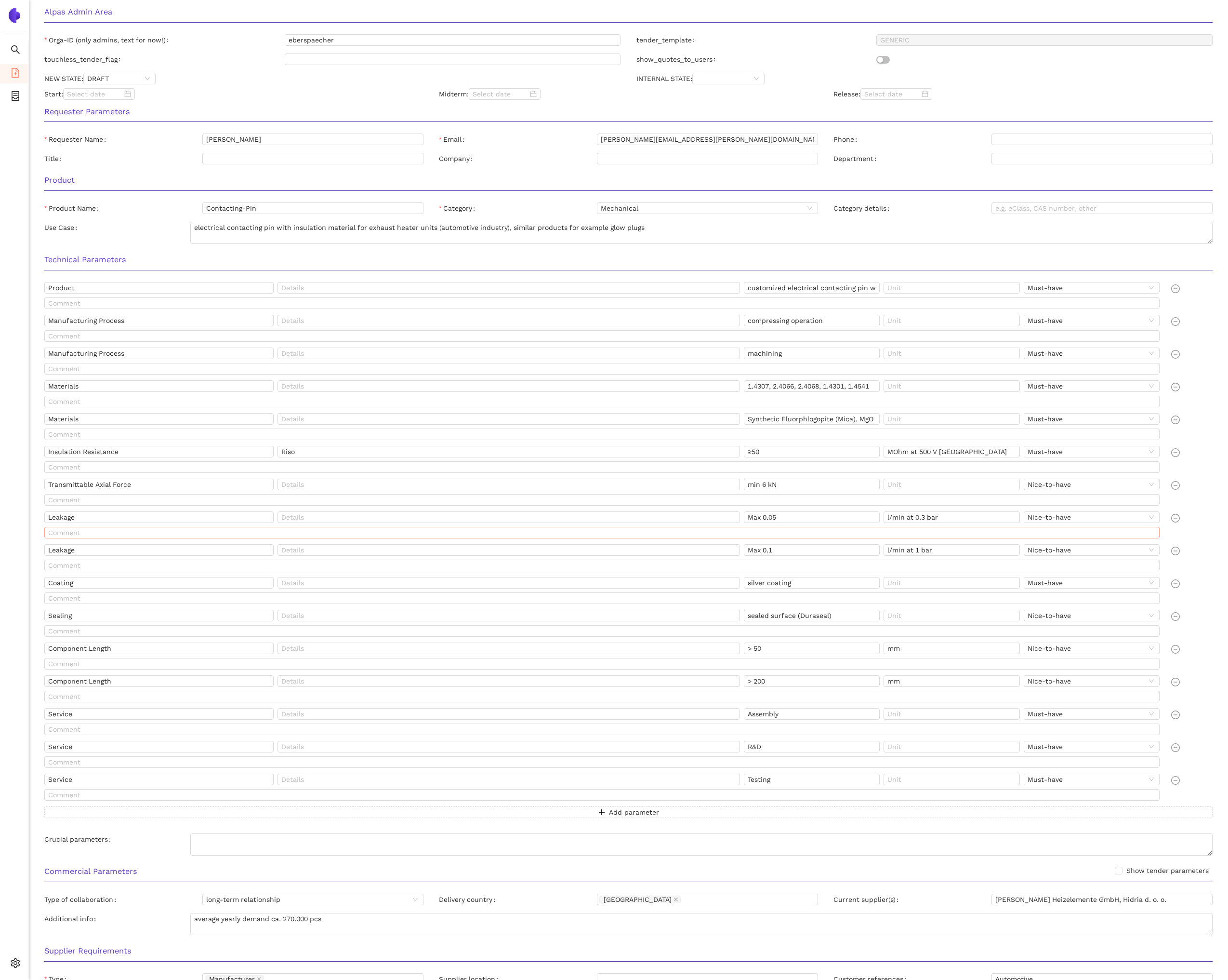
scroll to position [394, 0]
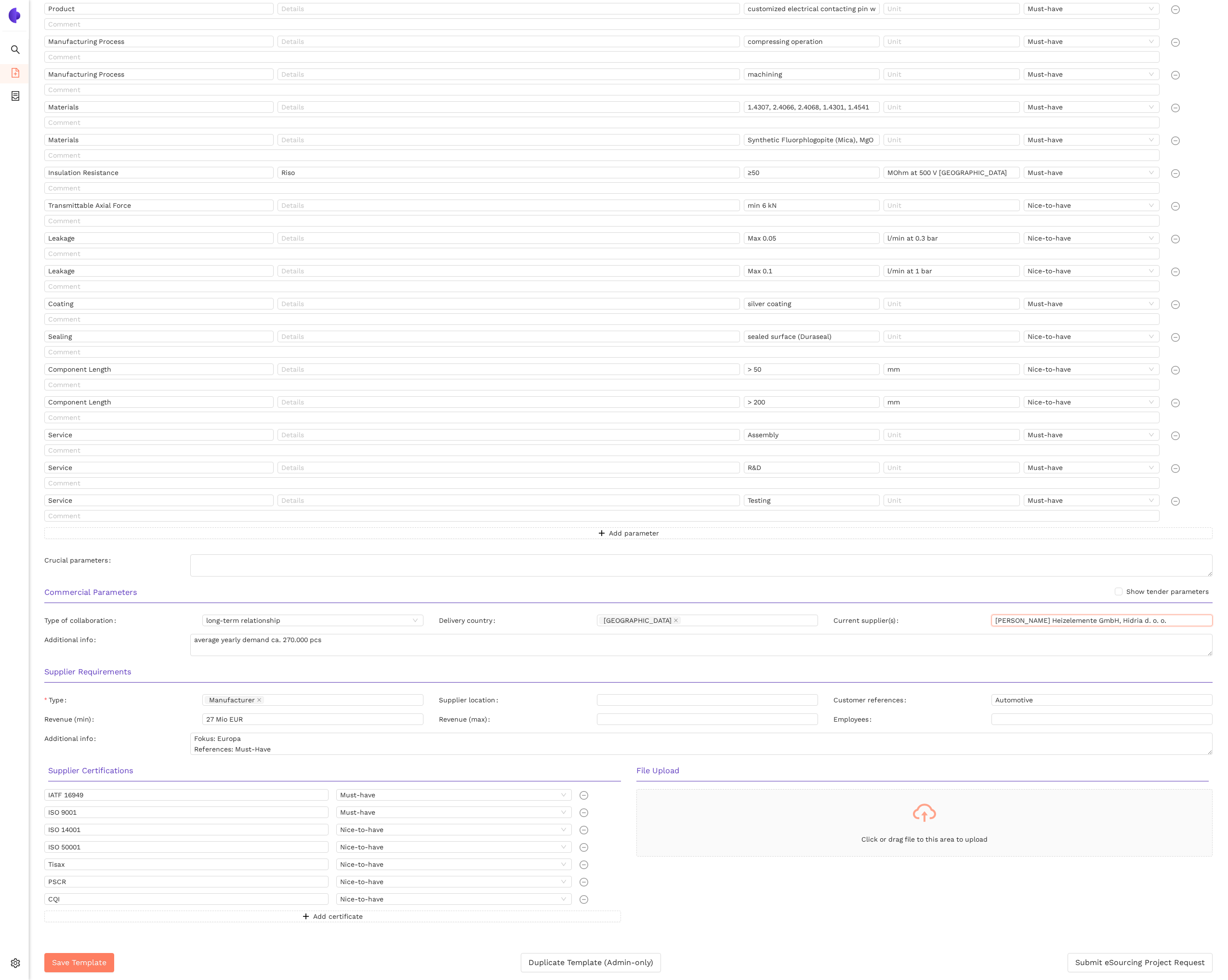
drag, startPoint x: 996, startPoint y: 622, endPoint x: 1101, endPoint y: 618, distance: 105.1
click at [1101, 618] on input "[PERSON_NAME] Heizelemente GmbH, Hidria d. o. o." at bounding box center [1102, 620] width 221 height 11
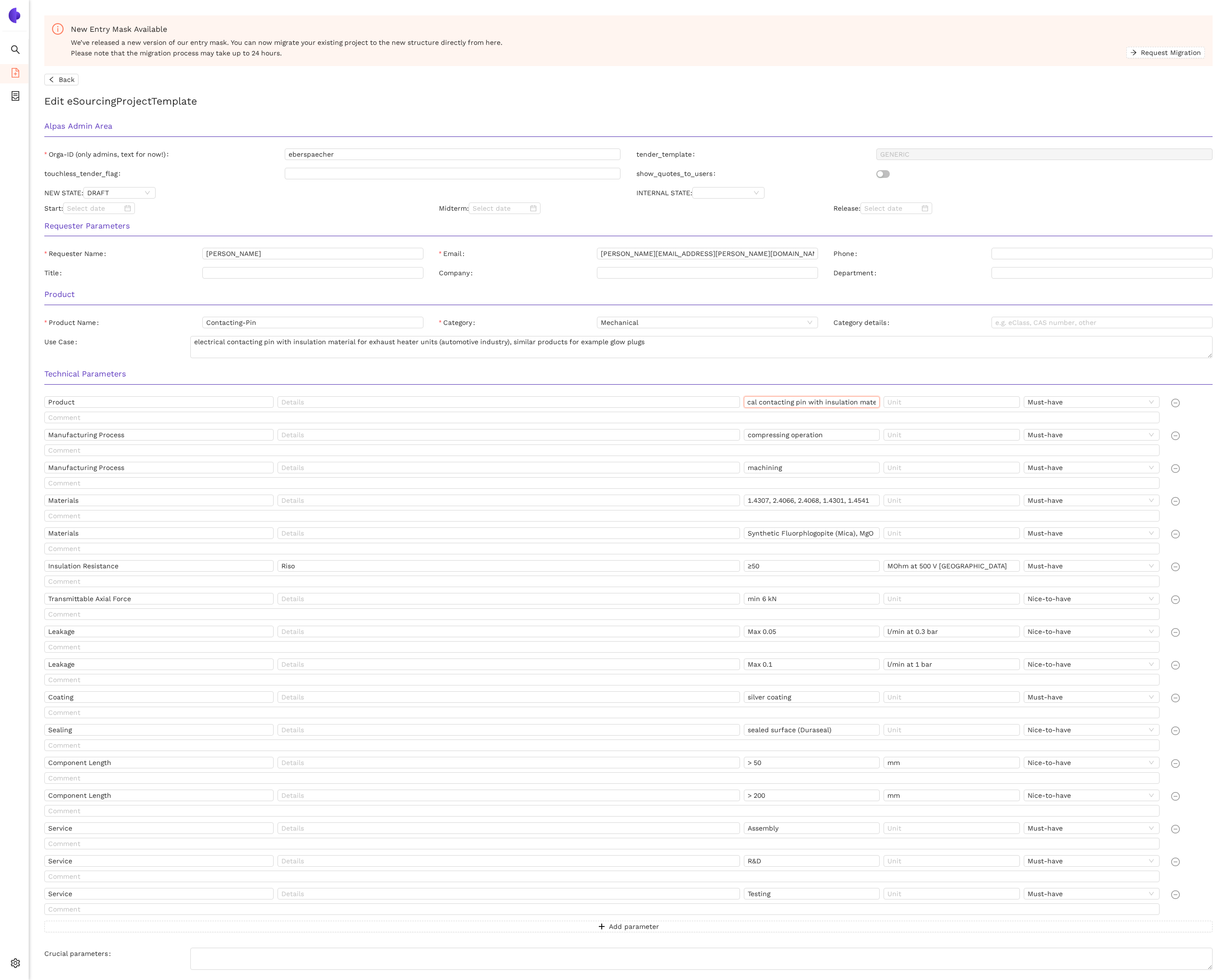
scroll to position [0, 69]
click at [799, 398] on input "customized electrical contacting pin with insulation material" at bounding box center [812, 402] width 136 height 11
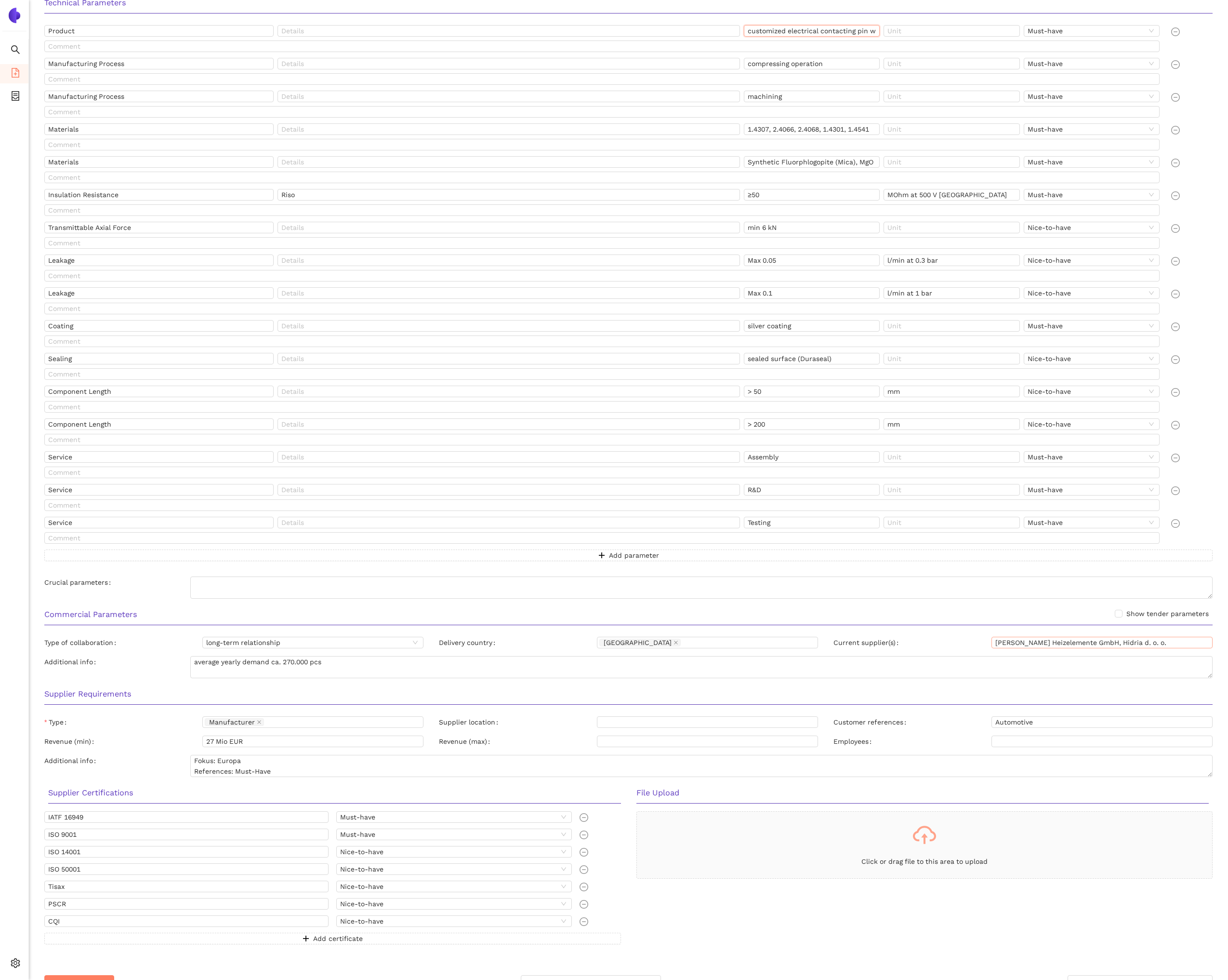
scroll to position [394, 0]
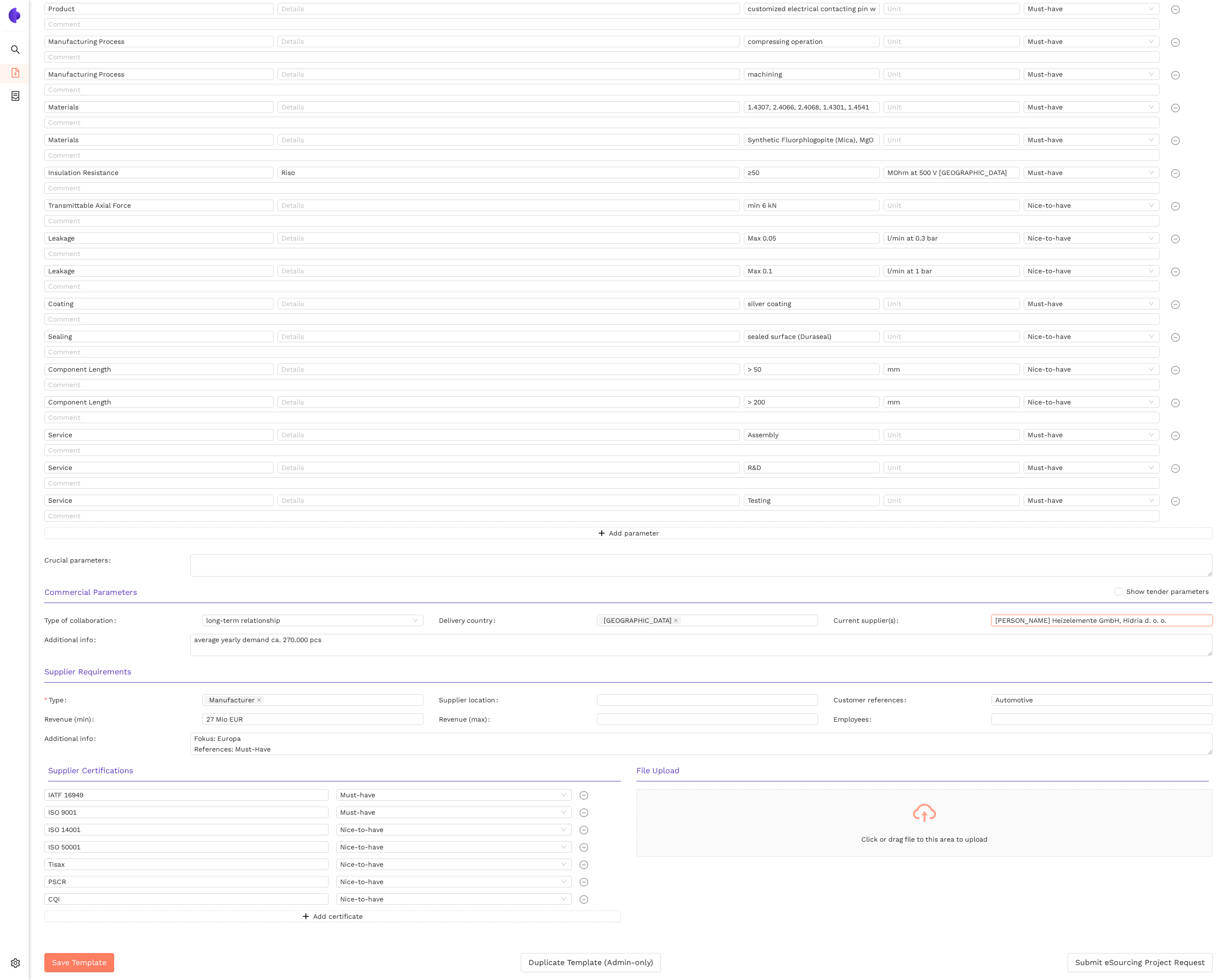
drag, startPoint x: 1150, startPoint y: 620, endPoint x: 1107, endPoint y: 620, distance: 43.0
click at [1107, 620] on input "[PERSON_NAME] Heizelemente GmbH, Hidria d. o. o." at bounding box center [1102, 620] width 221 height 11
